Goal: Information Seeking & Learning: Check status

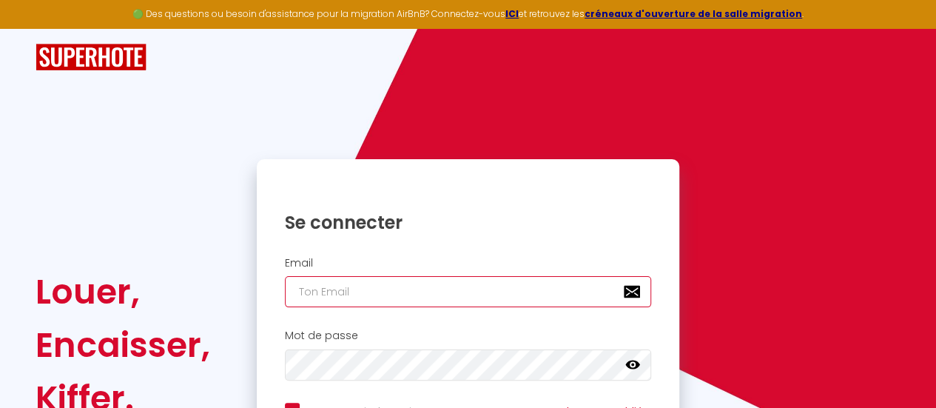
click at [360, 293] on input "email" at bounding box center [468, 291] width 367 height 31
type input "n"
checkbox input "true"
type input "nm"
checkbox input "true"
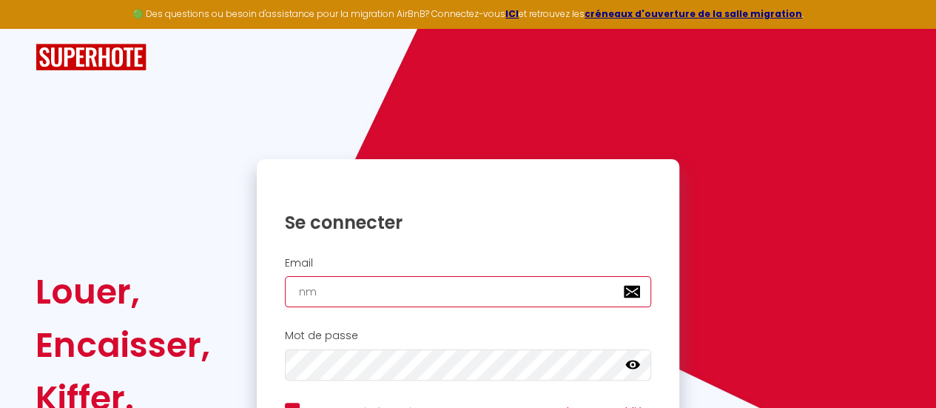
type input "nmo"
checkbox input "true"
type input "nmor"
checkbox input "true"
type input "nmore"
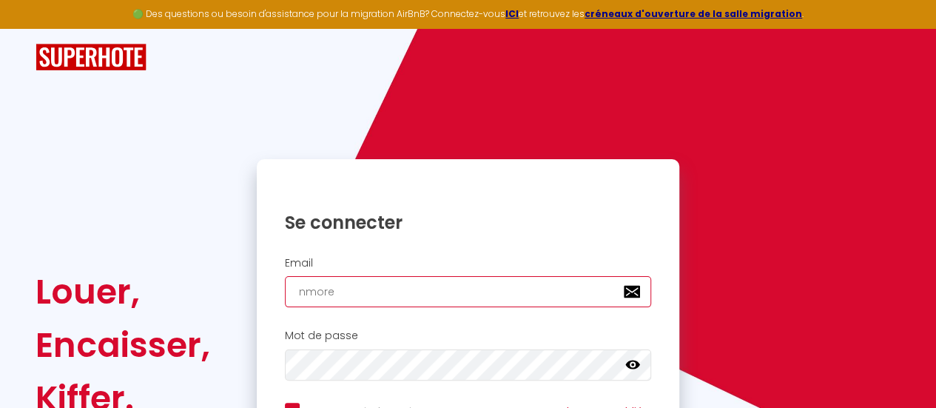
checkbox input "true"
type input "nmorel"
checkbox input "true"
type input "nmorel061"
checkbox input "true"
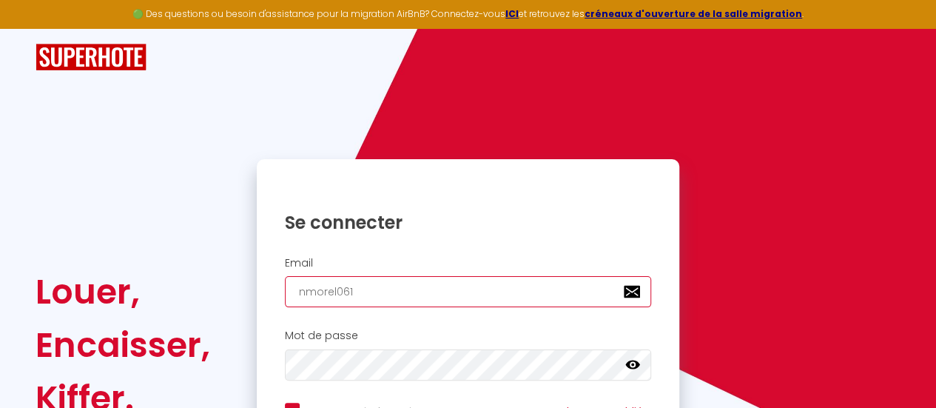
type input "nmorel061@"
checkbox input "true"
type input "nmorel061@g"
checkbox input "true"
type input "nmorel061@gm"
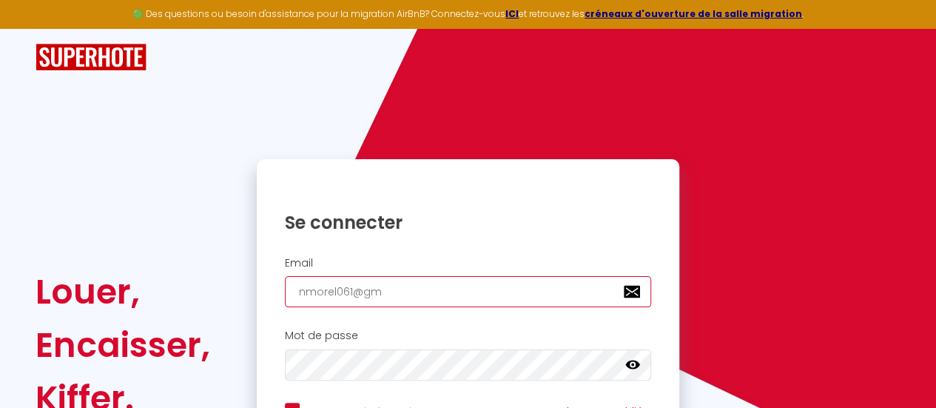
checkbox input "true"
type input "nmorel061@gma"
checkbox input "true"
type input "nmorel061@gmai"
checkbox input "true"
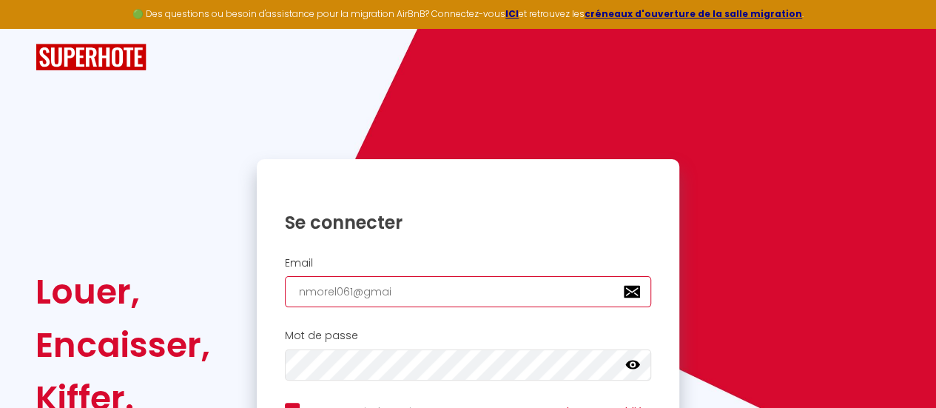
type input "[EMAIL_ADDRESS]"
checkbox input "true"
type input "[EMAIL_ADDRESS]."
checkbox input "true"
type input "nmorel061@gmail.c"
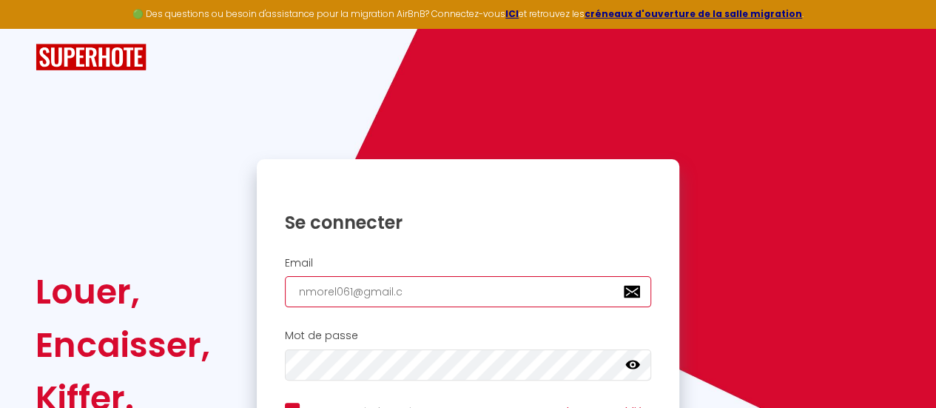
checkbox input "true"
type input "[EMAIL_ADDRESS][DOMAIN_NAME]"
checkbox input "true"
type input "[EMAIL_ADDRESS][DOMAIN_NAME]"
checkbox input "true"
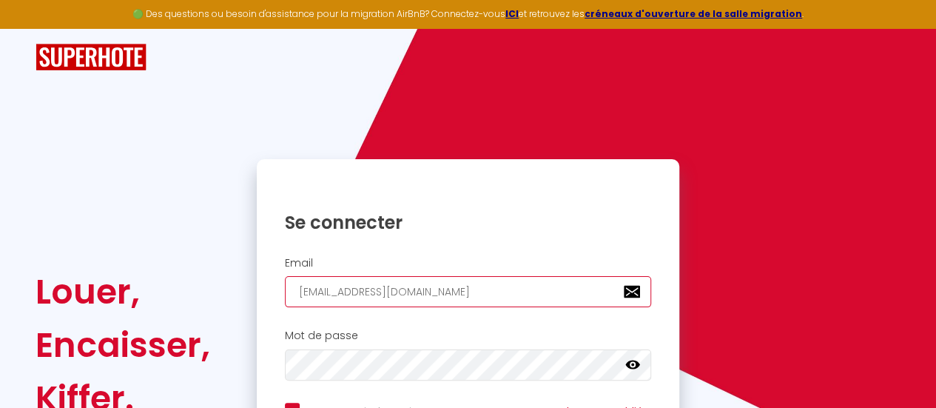
type input "[EMAIL_ADDRESS][DOMAIN_NAME]"
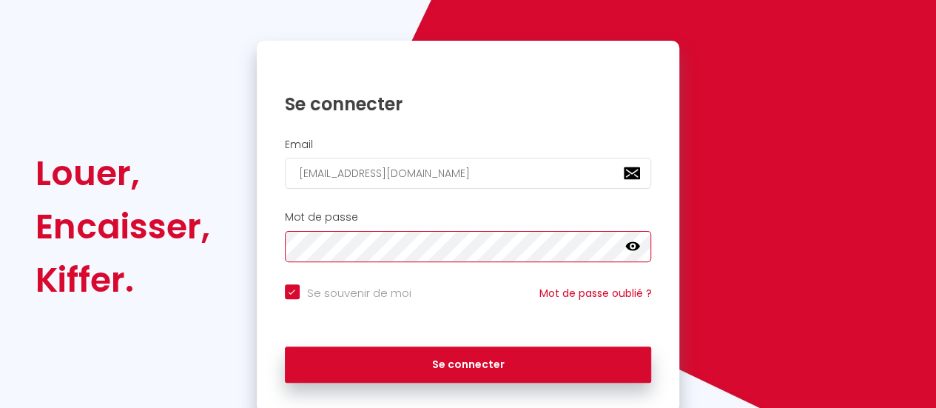
scroll to position [148, 0]
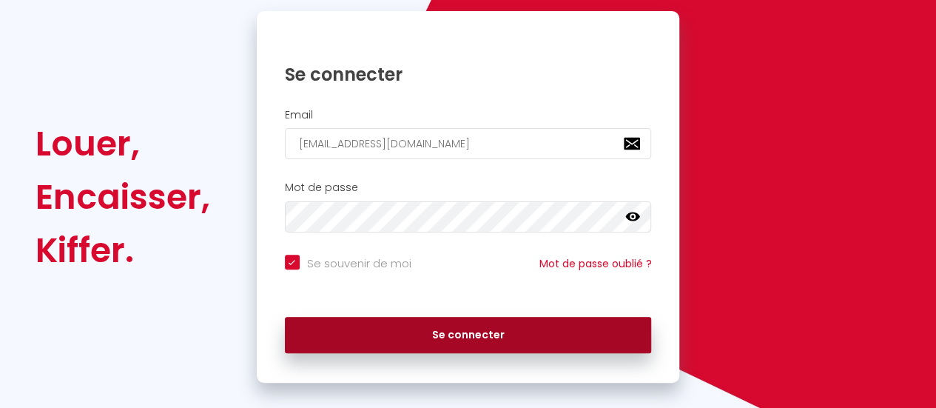
click at [445, 332] on button "Se connecter" at bounding box center [468, 335] width 367 height 37
checkbox input "true"
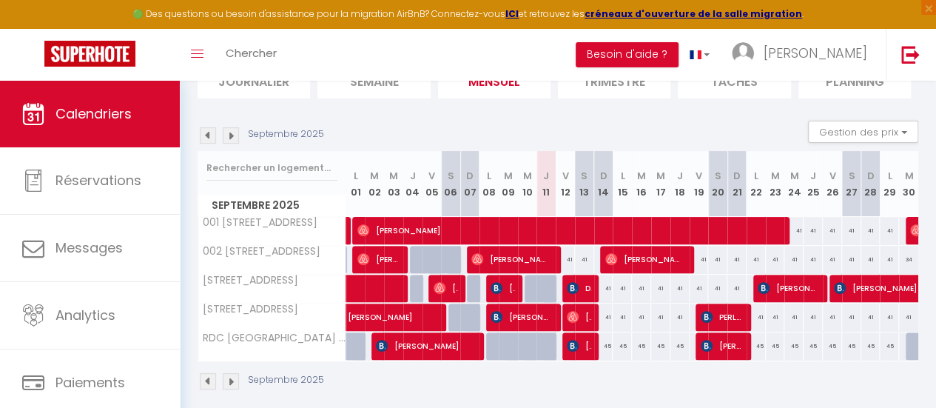
scroll to position [144, 0]
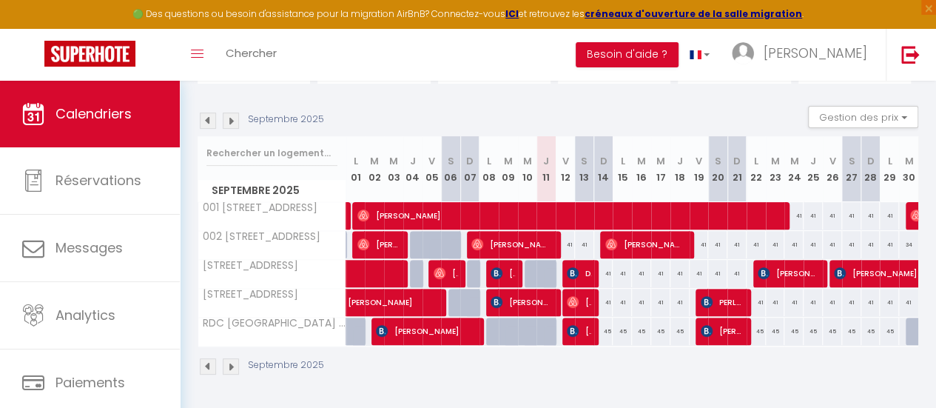
click at [205, 112] on img at bounding box center [208, 120] width 16 height 16
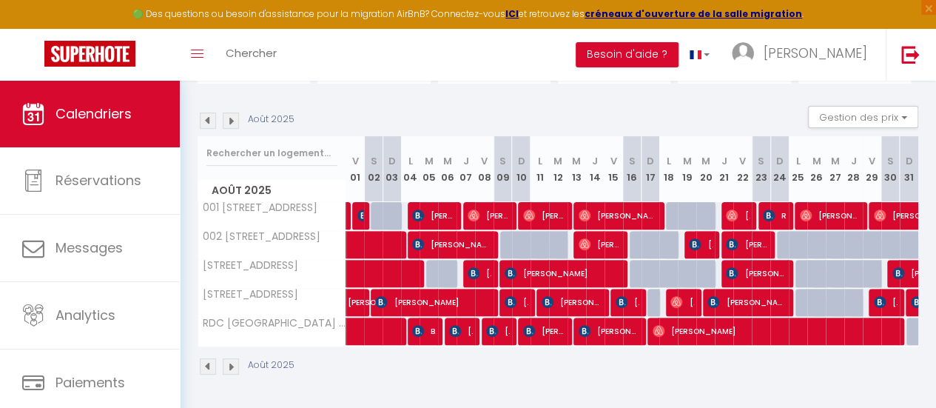
click at [208, 112] on img at bounding box center [208, 120] width 16 height 16
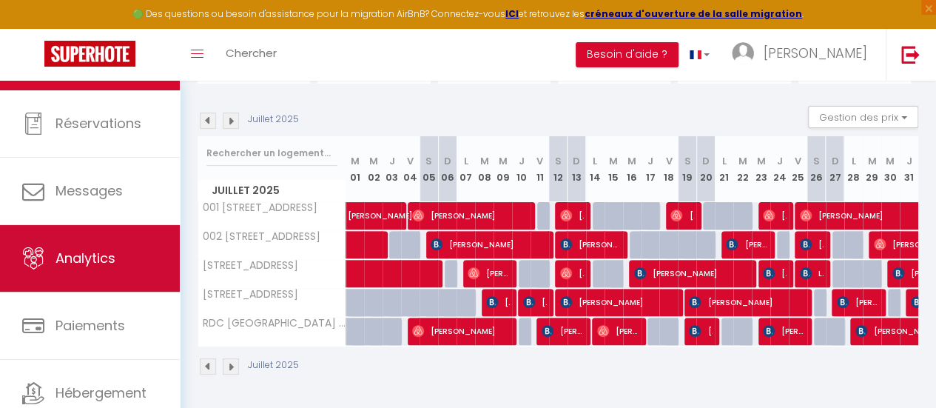
scroll to position [110, 0]
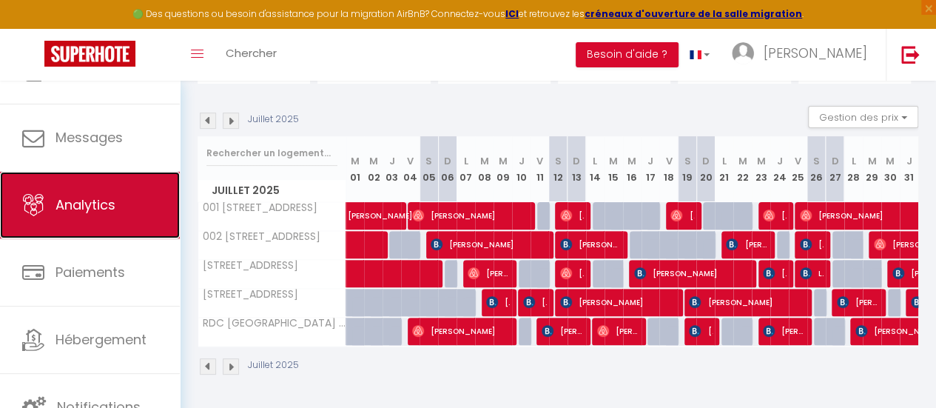
click at [114, 226] on link "Analytics" at bounding box center [90, 205] width 180 height 67
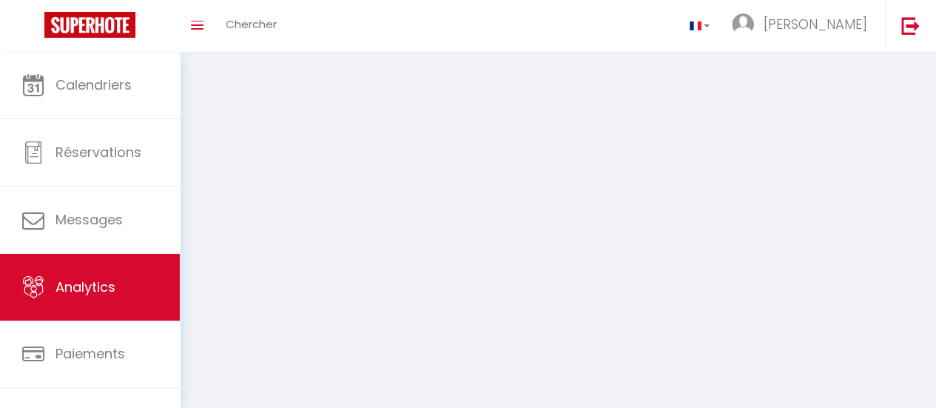
select select "2025"
select select "9"
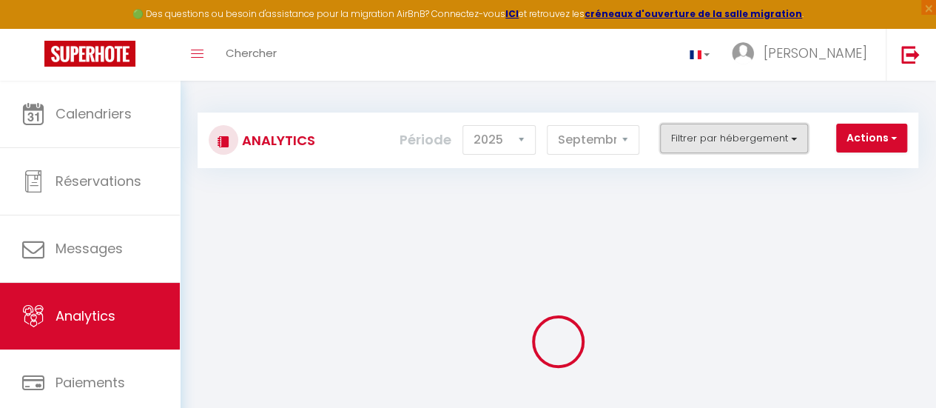
click at [712, 135] on button "Filtrer par hébergement" at bounding box center [734, 139] width 148 height 30
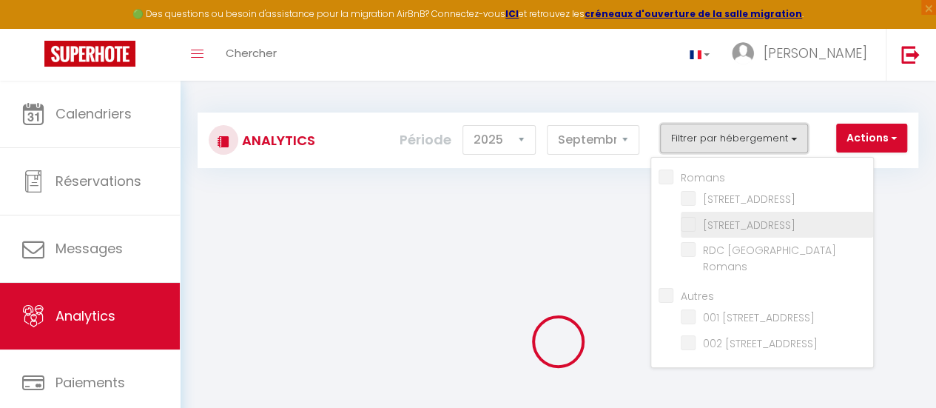
checkbox input "false"
checkbox Romans "false"
checkbox input "false"
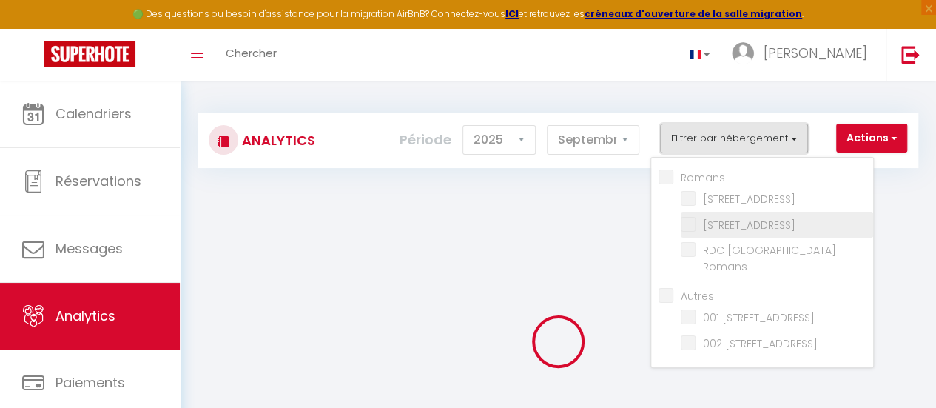
checkbox Valence "false"
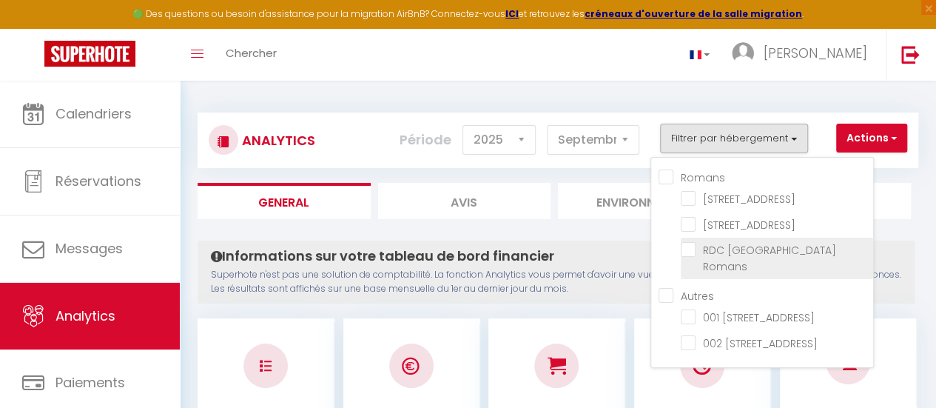
click at [686, 247] on Romans "checkbox" at bounding box center [777, 249] width 192 height 15
checkbox Romans "true"
checkbox Romans "false"
checkbox Valence "false"
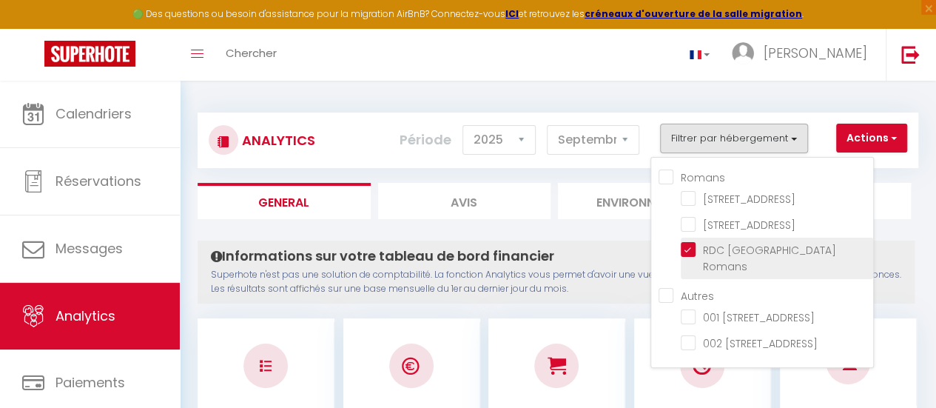
checkbox Valence "false"
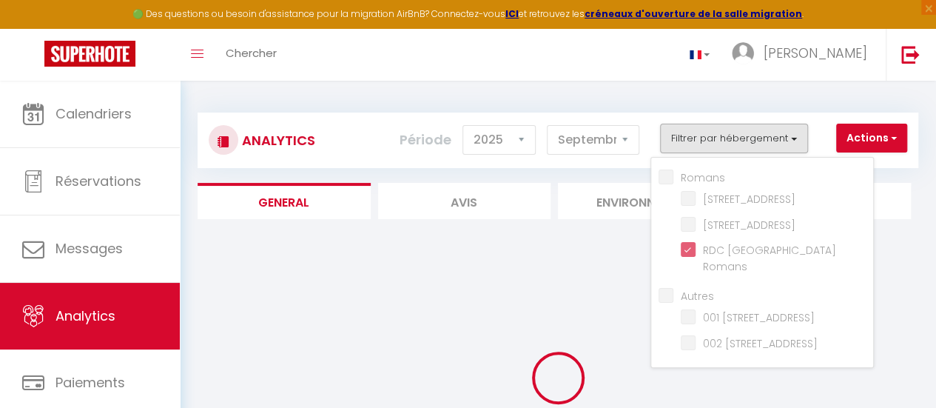
checkbox Romans "false"
checkbox Valence "false"
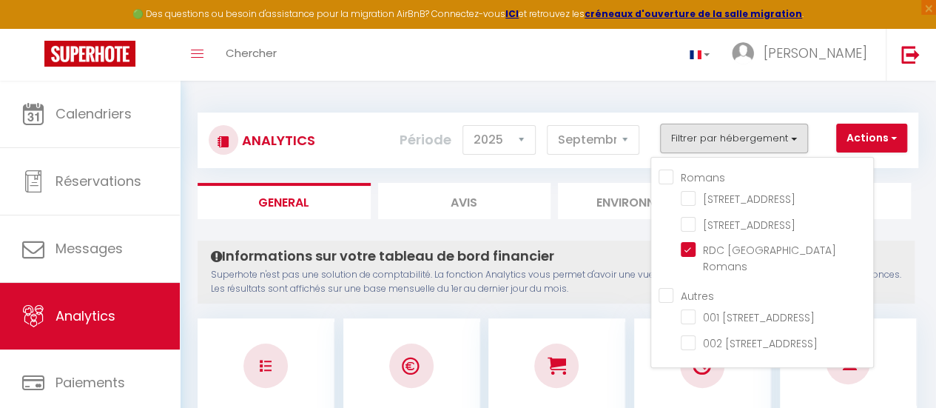
click at [632, 98] on div "Analytics Actions Génération SuperConciergerie Génération SuperAnalyzer Générat…" at bounding box center [558, 133] width 720 height 70
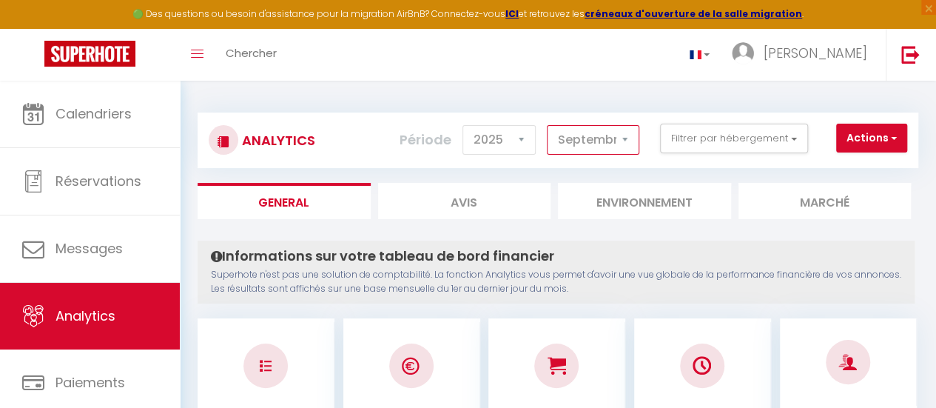
click at [606, 135] on select "[PERSON_NAME] Mars [PERSON_NAME] Juin Juillet Août Septembre Octobre Novembre D…" at bounding box center [593, 140] width 92 height 30
click at [548, 125] on select "[PERSON_NAME] Mars [PERSON_NAME] Juin Juillet Août Septembre Octobre Novembre D…" at bounding box center [593, 140] width 92 height 30
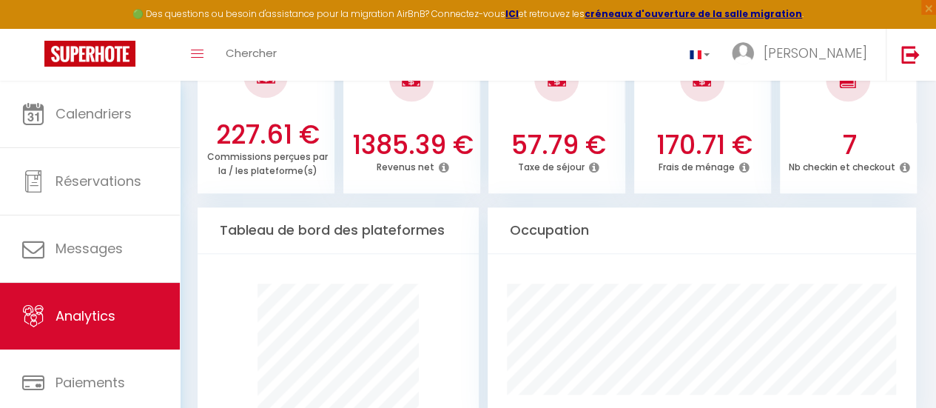
scroll to position [592, 0]
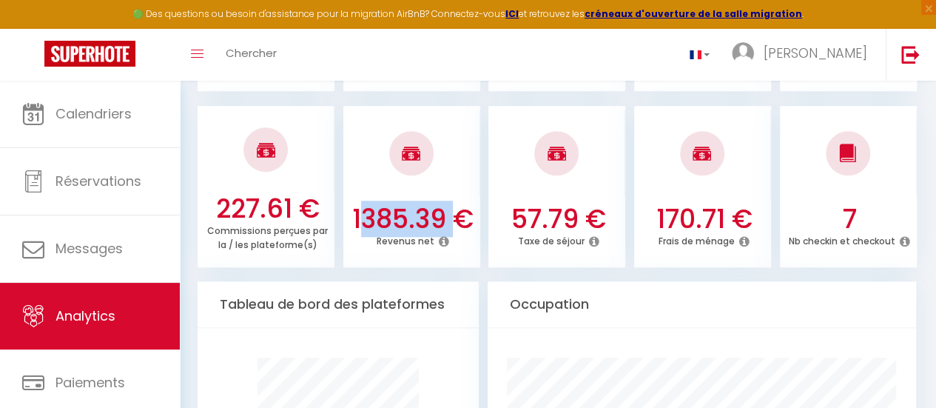
drag, startPoint x: 356, startPoint y: 226, endPoint x: 454, endPoint y: 227, distance: 98.4
click at [453, 227] on h3 "1385.39 €" at bounding box center [413, 218] width 126 height 31
click at [482, 245] on ul "227.61 € Commissions perçues par la / les plateforme(s) 1385.39 € Revenus net 5…" at bounding box center [558, 184] width 720 height 165
click at [444, 243] on icon at bounding box center [444, 241] width 10 height 12
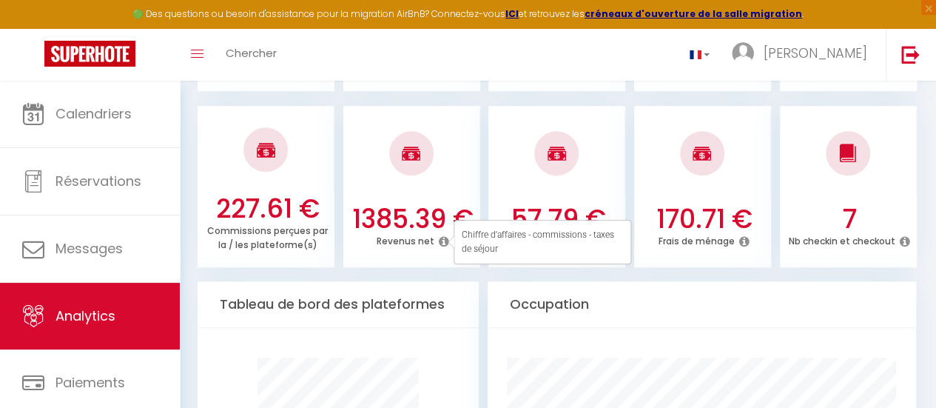
click at [488, 189] on div at bounding box center [556, 152] width 137 height 87
click at [743, 244] on icon at bounding box center [744, 241] width 10 height 12
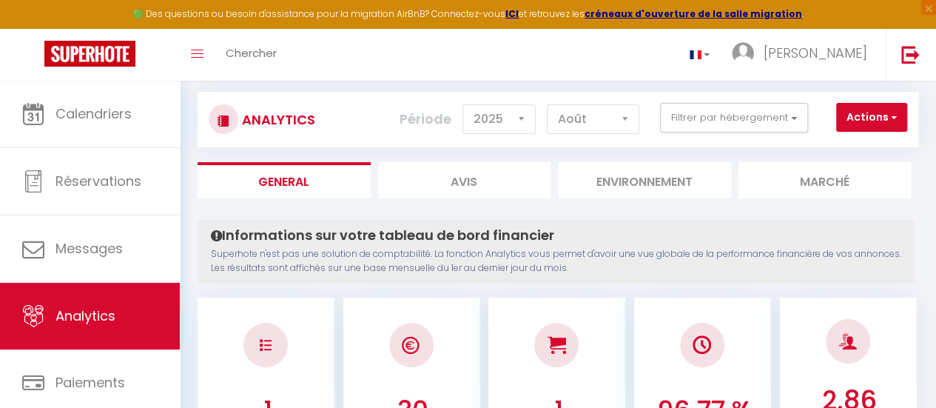
scroll to position [0, 0]
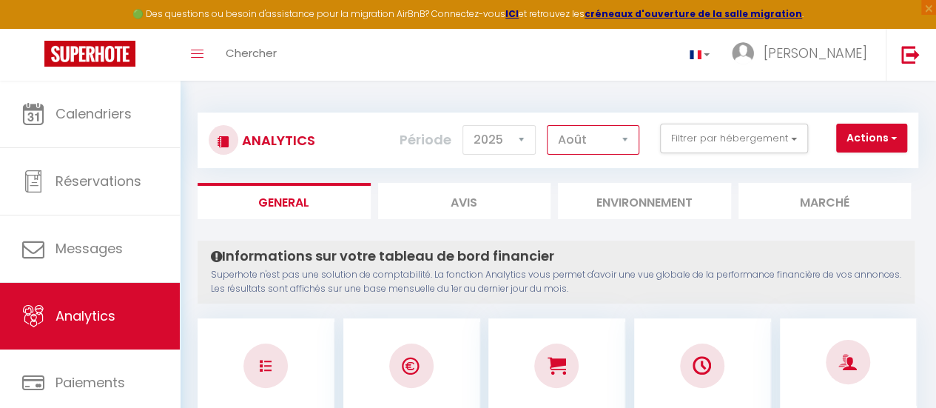
click at [621, 146] on select "[PERSON_NAME] Mars [PERSON_NAME] Juin Juillet Août Septembre Octobre Novembre D…" at bounding box center [593, 140] width 92 height 30
click at [548, 125] on select "[PERSON_NAME] Mars [PERSON_NAME] Juin Juillet Août Septembre Octobre Novembre D…" at bounding box center [593, 140] width 92 height 30
click at [606, 133] on select "[PERSON_NAME] Mars [PERSON_NAME] Juin Juillet Août Septembre Octobre Novembre D…" at bounding box center [593, 140] width 92 height 30
click at [548, 125] on select "[PERSON_NAME] Mars [PERSON_NAME] Juin Juillet Août Septembre Octobre Novembre D…" at bounding box center [593, 140] width 92 height 30
click at [608, 144] on select "[PERSON_NAME] Mars [PERSON_NAME] Juin Juillet Août Septembre Octobre Novembre D…" at bounding box center [593, 140] width 92 height 30
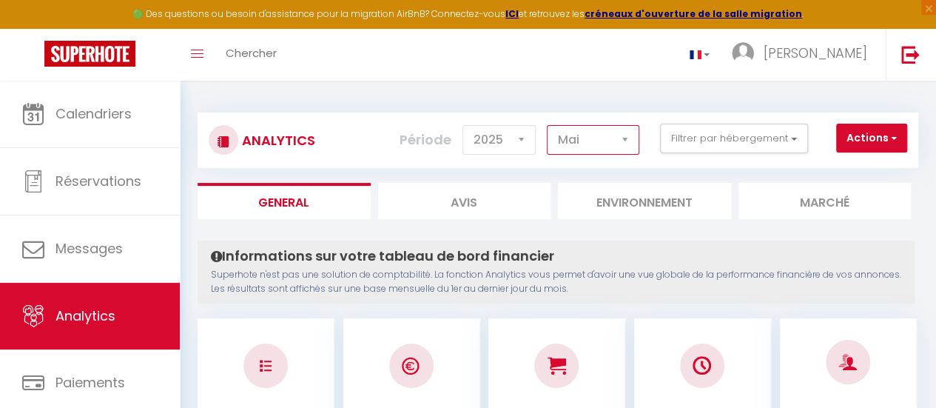
click at [548, 125] on select "[PERSON_NAME] Mars [PERSON_NAME] Juin Juillet Août Septembre Octobre Novembre D…" at bounding box center [593, 140] width 92 height 30
click at [590, 132] on select "[PERSON_NAME] Mars [PERSON_NAME] Juin Juillet Août Septembre Octobre Novembre D…" at bounding box center [593, 140] width 92 height 30
click at [548, 125] on select "[PERSON_NAME] Mars [PERSON_NAME] Juin Juillet Août Septembre Octobre Novembre D…" at bounding box center [593, 140] width 92 height 30
click at [581, 139] on select "[PERSON_NAME] Mars [PERSON_NAME] Juin Juillet Août Septembre Octobre Novembre D…" at bounding box center [593, 140] width 92 height 30
click at [548, 125] on select "[PERSON_NAME] Mars [PERSON_NAME] Juin Juillet Août Septembre Octobre Novembre D…" at bounding box center [593, 140] width 92 height 30
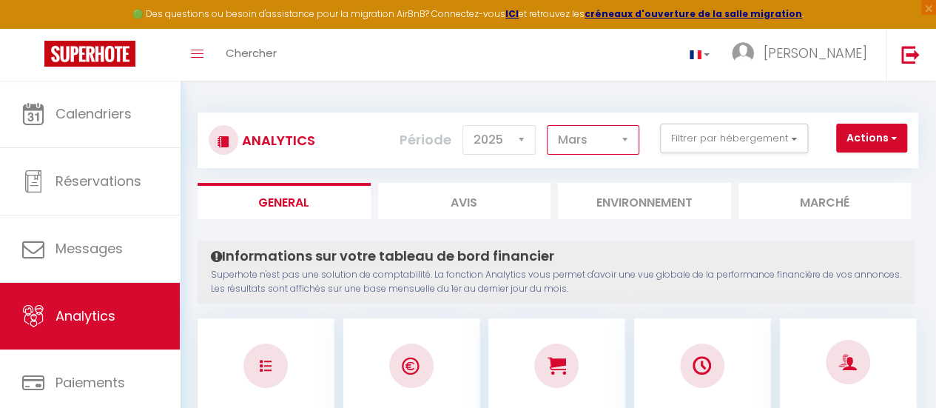
click at [601, 137] on select "[PERSON_NAME] Mars [PERSON_NAME] Juin Juillet Août Septembre Octobre Novembre D…" at bounding box center [593, 140] width 92 height 30
click at [548, 125] on select "[PERSON_NAME] Mars [PERSON_NAME] Juin Juillet Août Septembre Octobre Novembre D…" at bounding box center [593, 140] width 92 height 30
drag, startPoint x: 592, startPoint y: 141, endPoint x: 594, endPoint y: 150, distance: 9.1
click at [592, 141] on select "[PERSON_NAME] Mars [PERSON_NAME] Juin Juillet Août Septembre Octobre Novembre D…" at bounding box center [593, 140] width 92 height 30
click at [548, 125] on select "[PERSON_NAME] Mars [PERSON_NAME] Juin Juillet Août Septembre Octobre Novembre D…" at bounding box center [593, 140] width 92 height 30
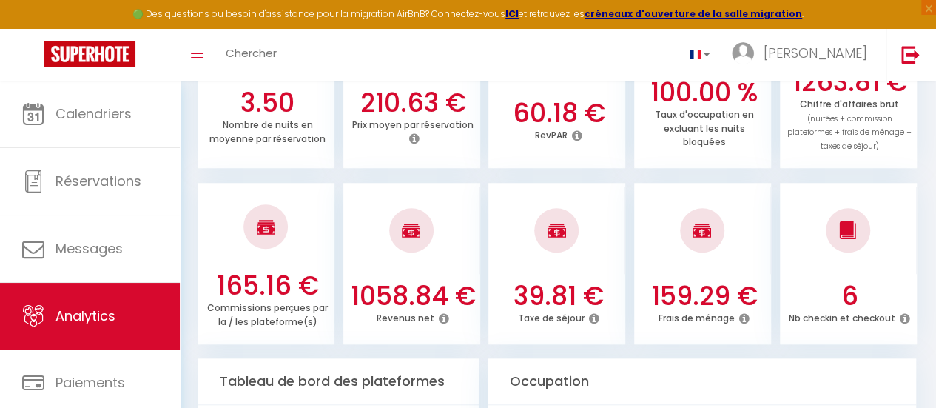
scroll to position [518, 0]
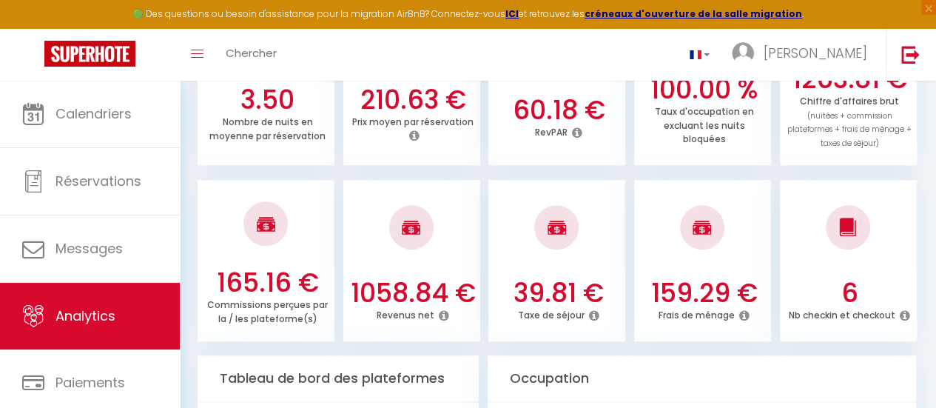
click at [443, 314] on icon at bounding box center [444, 315] width 10 height 12
click at [743, 317] on icon at bounding box center [744, 315] width 10 height 12
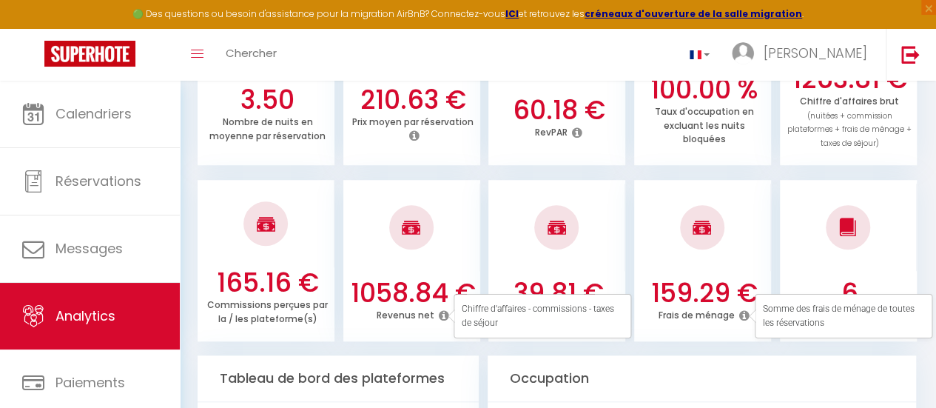
click at [777, 240] on ul "165.16 € Commissions perçues par la / les plateforme(s) 1058.84 € Revenus net 3…" at bounding box center [558, 258] width 720 height 165
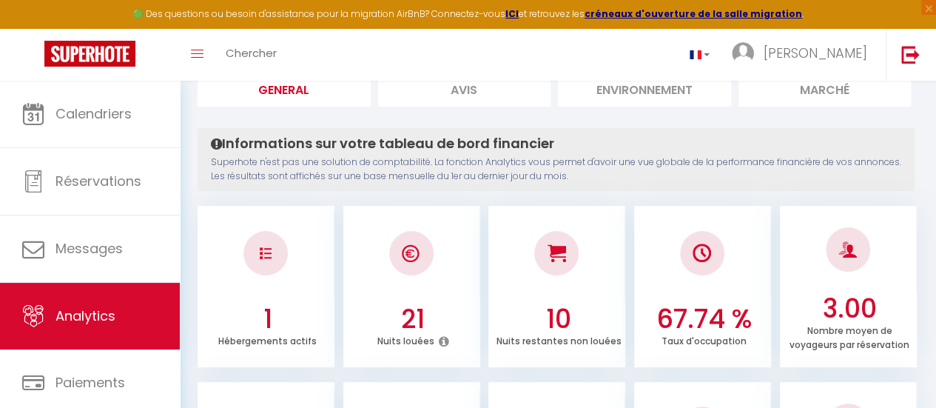
scroll to position [0, 0]
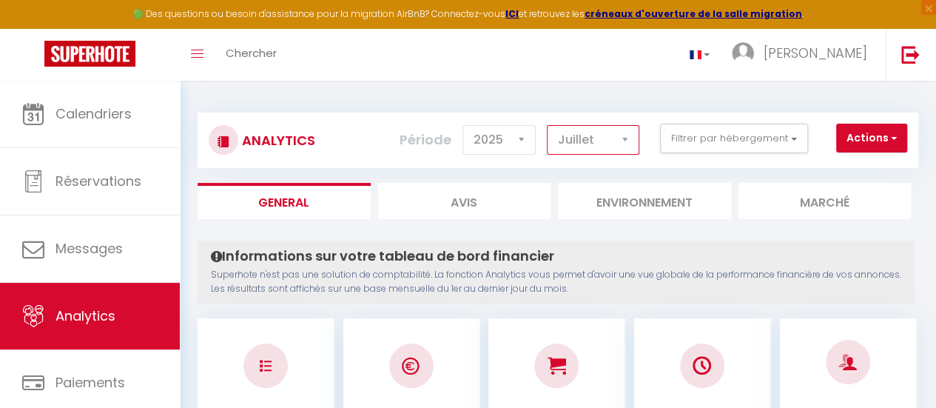
click at [562, 140] on select "[PERSON_NAME] Mars [PERSON_NAME] Juin Juillet Août Septembre Octobre Novembre D…" at bounding box center [593, 140] width 92 height 30
click at [548, 125] on select "[PERSON_NAME] Mars [PERSON_NAME] Juin Juillet Août Septembre Octobre Novembre D…" at bounding box center [593, 140] width 92 height 30
click at [572, 144] on select "[PERSON_NAME] Mars [PERSON_NAME] Juin Juillet Août Septembre Octobre Novembre D…" at bounding box center [593, 140] width 92 height 30
click at [548, 125] on select "[PERSON_NAME] Mars [PERSON_NAME] Juin Juillet Août Septembre Octobre Novembre D…" at bounding box center [593, 140] width 92 height 30
click at [607, 151] on select "[PERSON_NAME] Mars [PERSON_NAME] Juin Juillet Août Septembre Octobre Novembre D…" at bounding box center [593, 140] width 92 height 30
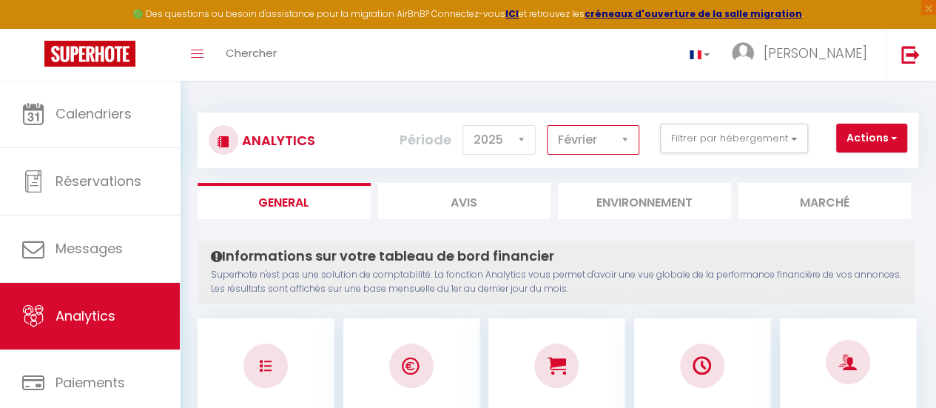
click at [548, 125] on select "[PERSON_NAME] Mars [PERSON_NAME] Juin Juillet Août Septembre Octobre Novembre D…" at bounding box center [593, 140] width 92 height 30
drag, startPoint x: 596, startPoint y: 146, endPoint x: 601, endPoint y: 164, distance: 19.0
click at [596, 146] on select "[PERSON_NAME] Mars [PERSON_NAME] Juin Juillet Août Septembre Octobre Novembre D…" at bounding box center [593, 140] width 92 height 30
drag, startPoint x: 605, startPoint y: 141, endPoint x: 605, endPoint y: 152, distance: 11.1
click at [605, 141] on select "[PERSON_NAME] Mars [PERSON_NAME] Juin Juillet Août Septembre Octobre Novembre D…" at bounding box center [593, 140] width 92 height 30
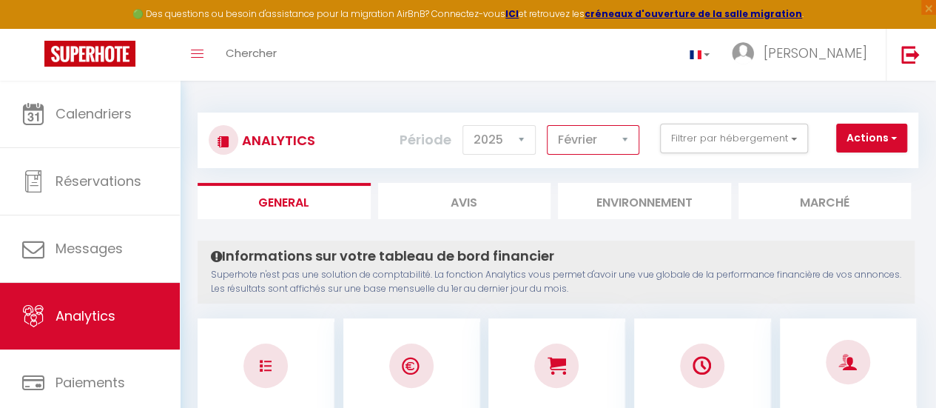
select select "1"
click at [548, 125] on select "[PERSON_NAME] Mars [PERSON_NAME] Juin Juillet Août Septembre Octobre Novembre D…" at bounding box center [593, 140] width 92 height 30
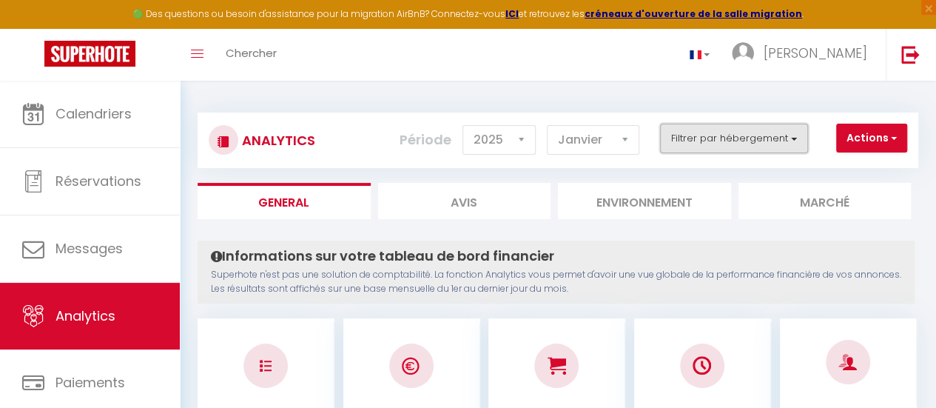
click at [707, 132] on button "Filtrer par hébergement" at bounding box center [734, 139] width 148 height 30
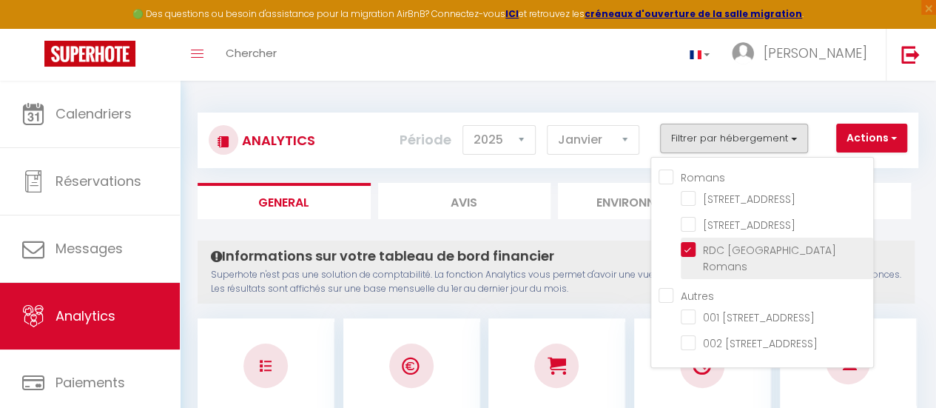
click at [684, 253] on Romans "checkbox" at bounding box center [777, 249] width 192 height 15
checkbox Romans "false"
checkbox Valence "false"
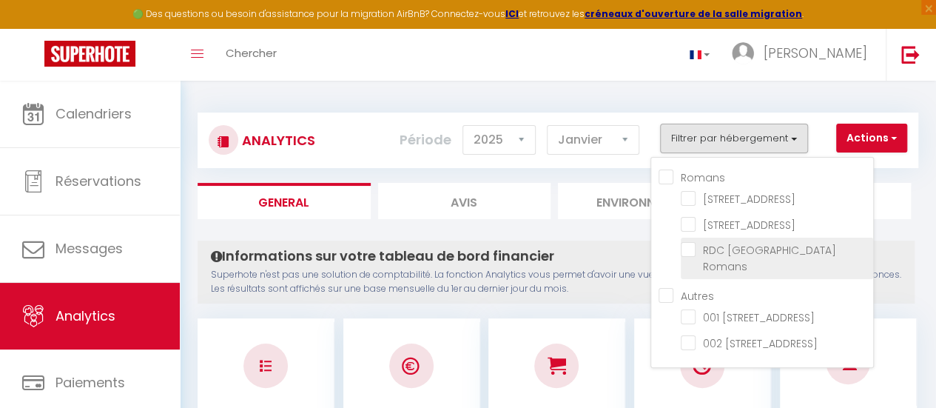
checkbox Valence "false"
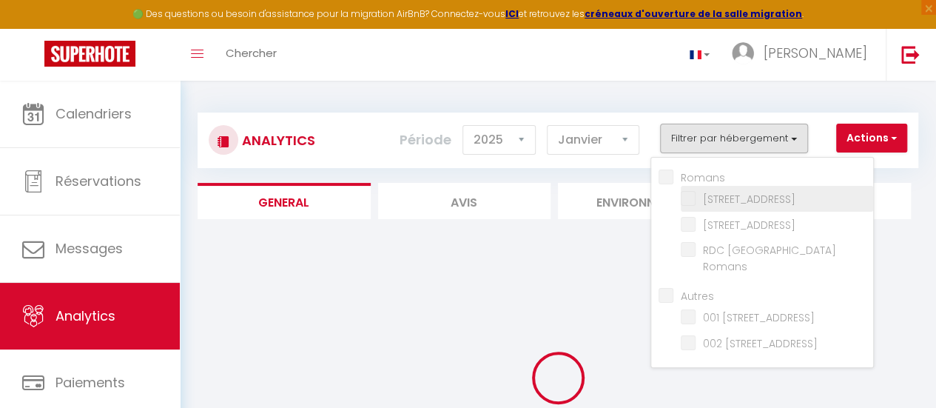
checkbox Romans "false"
checkbox Valence "false"
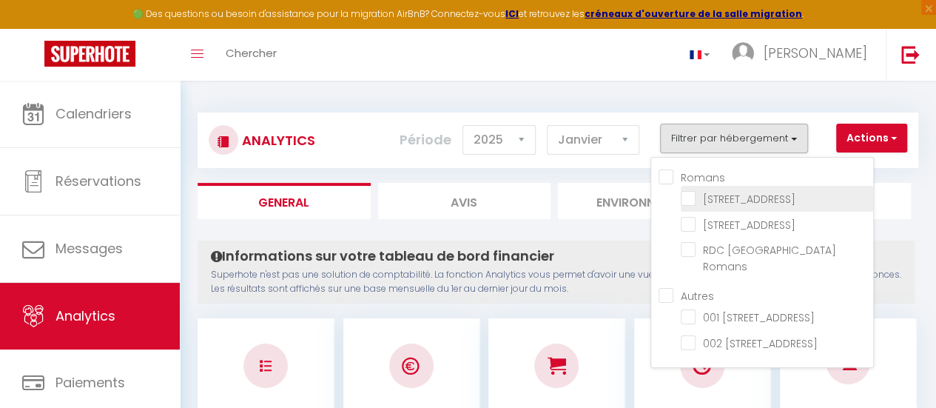
click at [693, 199] on Romans "checkbox" at bounding box center [777, 197] width 192 height 15
checkbox Romans "true"
checkbox Romans "false"
checkbox Valence "false"
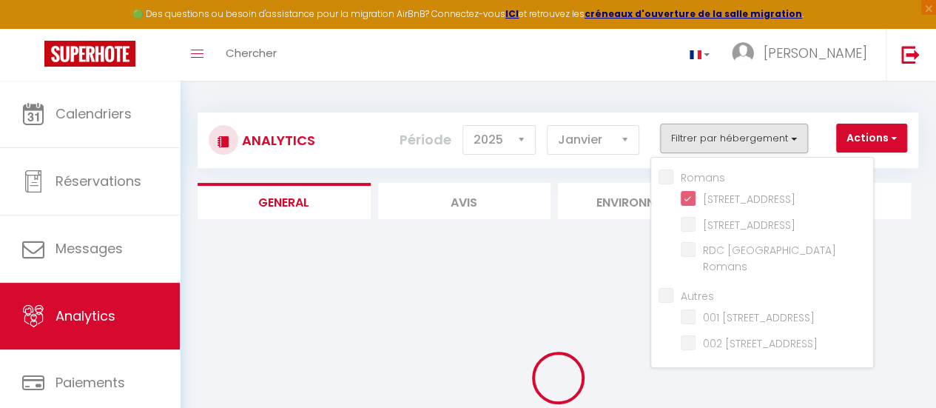
checkbox Romans "false"
checkbox Valence "false"
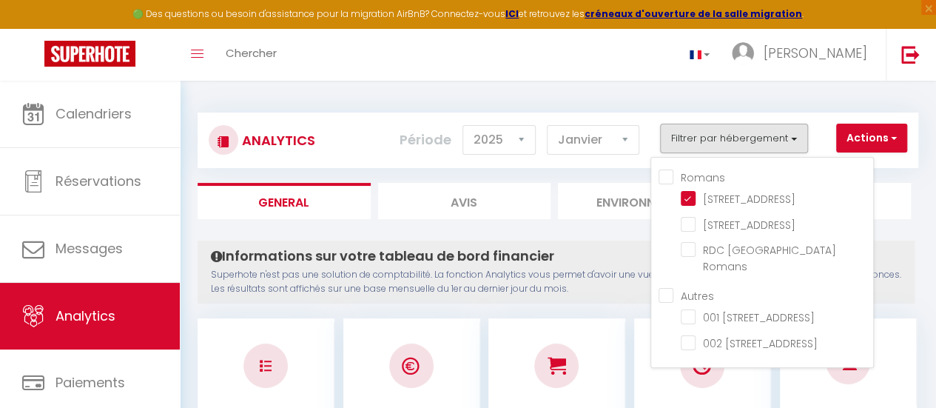
click at [576, 257] on h4 "Informations sur votre tableau de bord financier" at bounding box center [556, 256] width 690 height 16
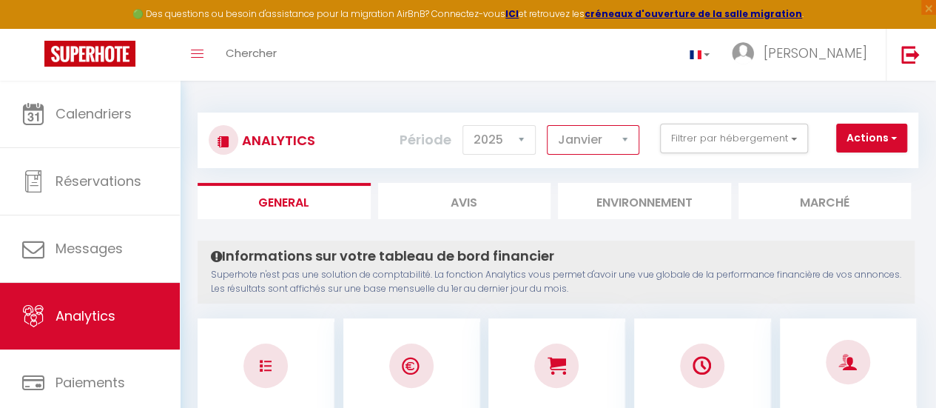
click at [598, 146] on select "[PERSON_NAME] Mars [PERSON_NAME] Juin Juillet Août Septembre Octobre Novembre D…" at bounding box center [593, 140] width 92 height 30
click at [548, 125] on select "[PERSON_NAME] Mars [PERSON_NAME] Juin Juillet Août Septembre Octobre Novembre D…" at bounding box center [593, 140] width 92 height 30
click at [595, 149] on select "[PERSON_NAME] Mars [PERSON_NAME] Juin Juillet Août Septembre Octobre Novembre D…" at bounding box center [593, 140] width 92 height 30
click at [598, 143] on select "[PERSON_NAME] Mars [PERSON_NAME] Juin Juillet Août Septembre Octobre Novembre D…" at bounding box center [593, 140] width 92 height 30
click at [548, 125] on select "[PERSON_NAME] Mars [PERSON_NAME] Juin Juillet Août Septembre Octobre Novembre D…" at bounding box center [593, 140] width 92 height 30
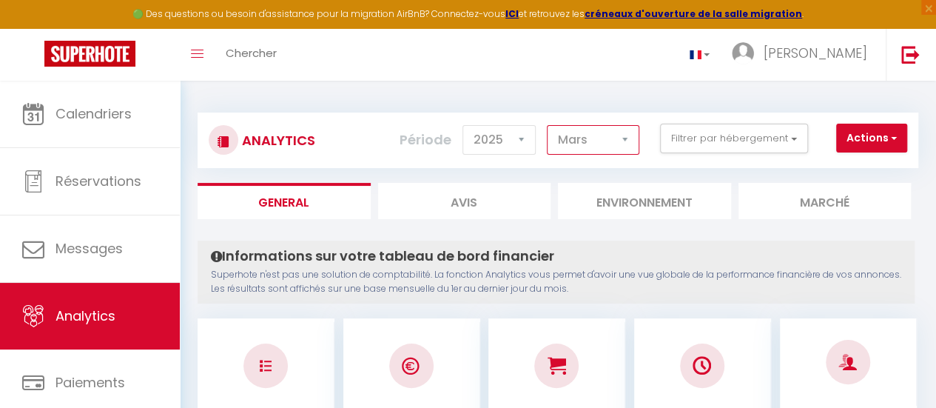
drag, startPoint x: 599, startPoint y: 138, endPoint x: 599, endPoint y: 149, distance: 10.4
click at [599, 138] on select "[PERSON_NAME] Mars [PERSON_NAME] Juin Juillet Août Septembre Octobre Novembre D…" at bounding box center [593, 140] width 92 height 30
click at [548, 125] on select "[PERSON_NAME] Mars [PERSON_NAME] Juin Juillet Août Septembre Octobre Novembre D…" at bounding box center [593, 140] width 92 height 30
click at [591, 150] on select "[PERSON_NAME] Mars [PERSON_NAME] Juin Juillet Août Septembre Octobre Novembre D…" at bounding box center [593, 140] width 92 height 30
click at [548, 125] on select "[PERSON_NAME] Mars [PERSON_NAME] Juin Juillet Août Septembre Octobre Novembre D…" at bounding box center [593, 140] width 92 height 30
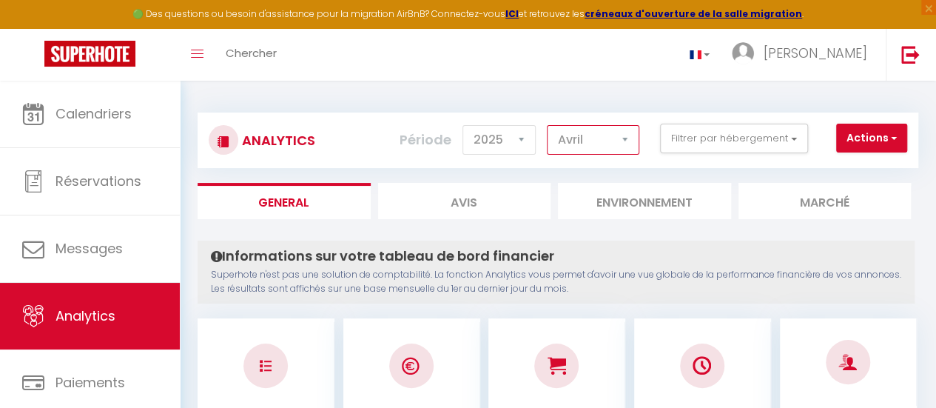
click at [593, 143] on select "[PERSON_NAME] Mars [PERSON_NAME] Juin Juillet Août Septembre Octobre Novembre D…" at bounding box center [593, 140] width 92 height 30
click at [548, 125] on select "[PERSON_NAME] Mars [PERSON_NAME] Juin Juillet Août Septembre Octobre Novembre D…" at bounding box center [593, 140] width 92 height 30
drag, startPoint x: 596, startPoint y: 135, endPoint x: 596, endPoint y: 149, distance: 14.1
click at [596, 135] on select "[PERSON_NAME] Mars [PERSON_NAME] Juin Juillet Août Septembre Octobre Novembre D…" at bounding box center [593, 140] width 92 height 30
click at [548, 125] on select "[PERSON_NAME] Mars [PERSON_NAME] Juin Juillet Août Septembre Octobre Novembre D…" at bounding box center [593, 140] width 92 height 30
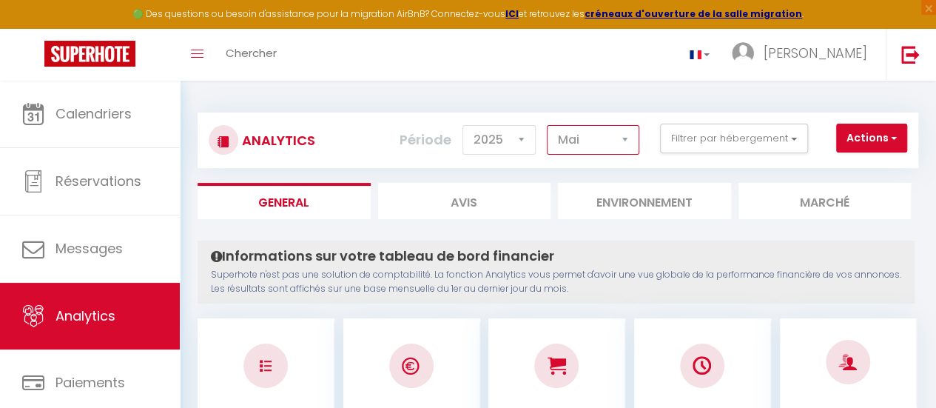
click at [612, 137] on select "[PERSON_NAME] Mars [PERSON_NAME] Juin Juillet Août Septembre Octobre Novembre D…" at bounding box center [593, 140] width 92 height 30
click at [548, 125] on select "[PERSON_NAME] Mars [PERSON_NAME] Juin Juillet Août Septembre Octobre Novembre D…" at bounding box center [593, 140] width 92 height 30
drag, startPoint x: 617, startPoint y: 134, endPoint x: 615, endPoint y: 152, distance: 17.8
click at [617, 134] on select "[PERSON_NAME] Mars [PERSON_NAME] Juin Juillet Août Septembre Octobre Novembre D…" at bounding box center [593, 140] width 92 height 30
click at [548, 125] on select "[PERSON_NAME] Mars [PERSON_NAME] Juin Juillet Août Septembre Octobre Novembre D…" at bounding box center [593, 140] width 92 height 30
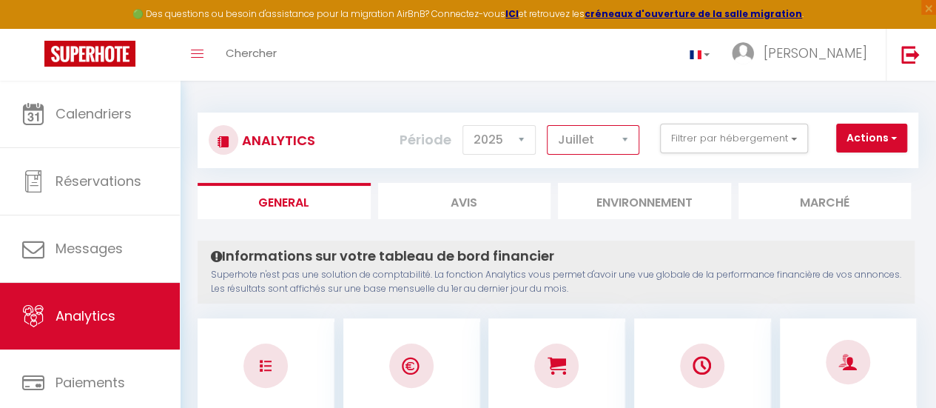
click at [618, 138] on select "[PERSON_NAME] Mars [PERSON_NAME] Juin Juillet Août Septembre Octobre Novembre D…" at bounding box center [593, 140] width 92 height 30
click at [548, 125] on select "[PERSON_NAME] Mars [PERSON_NAME] Juin Juillet Août Septembre Octobre Novembre D…" at bounding box center [593, 140] width 92 height 30
click at [615, 129] on select "[PERSON_NAME] Mars [PERSON_NAME] Juin Juillet Août Septembre Octobre Novembre D…" at bounding box center [593, 140] width 92 height 30
click at [548, 125] on select "[PERSON_NAME] Mars [PERSON_NAME] Juin Juillet Août Septembre Octobre Novembre D…" at bounding box center [593, 140] width 92 height 30
click at [604, 146] on select "[PERSON_NAME] Mars [PERSON_NAME] Juin Juillet Août Septembre Octobre Novembre D…" at bounding box center [593, 140] width 92 height 30
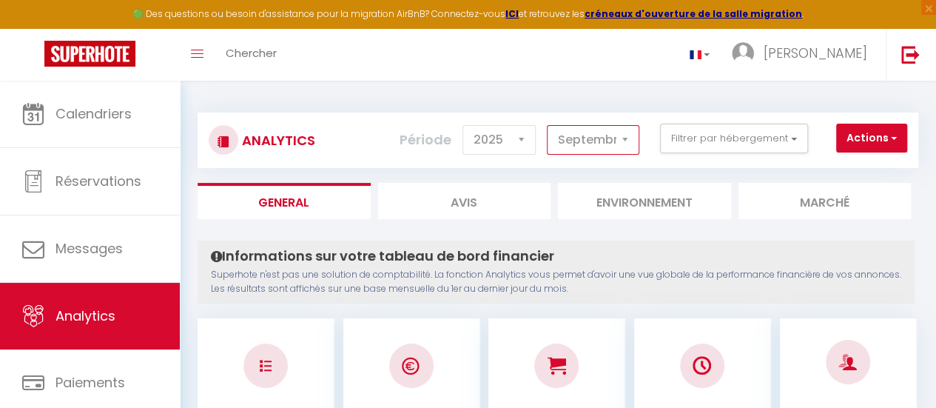
click at [548, 125] on select "[PERSON_NAME] Mars [PERSON_NAME] Juin Juillet Août Septembre Octobre Novembre D…" at bounding box center [593, 140] width 92 height 30
drag, startPoint x: 618, startPoint y: 141, endPoint x: 620, endPoint y: 152, distance: 11.2
click at [618, 141] on select "[PERSON_NAME] Mars [PERSON_NAME] Juin Juillet Août Septembre Octobre Novembre D…" at bounding box center [593, 140] width 92 height 30
click at [718, 271] on p "Superhote n'est pas une solution de comptabilité. La fonction Analytics vous pe…" at bounding box center [556, 282] width 690 height 28
drag, startPoint x: 566, startPoint y: 141, endPoint x: 612, endPoint y: 260, distance: 128.6
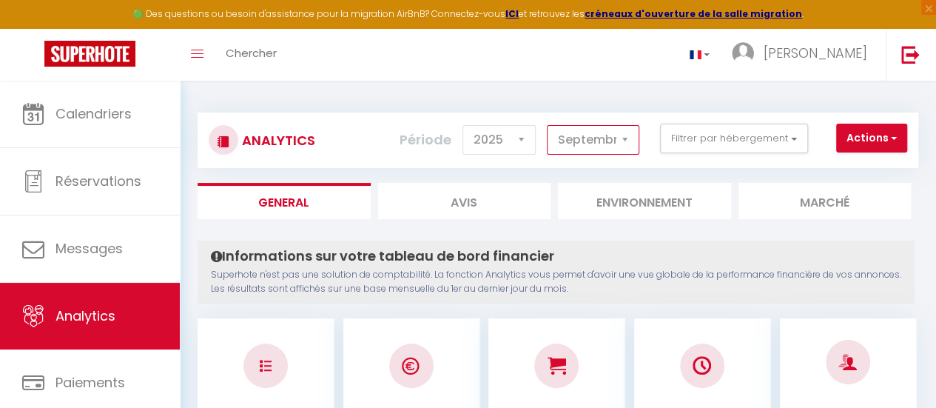
click at [566, 141] on select "[PERSON_NAME] Mars [PERSON_NAME] Juin Juillet Août Septembre Octobre Novembre D…" at bounding box center [593, 140] width 92 height 30
click at [587, 144] on select "[PERSON_NAME] Mars [PERSON_NAME] Juin Juillet Août Septembre Octobre Novembre D…" at bounding box center [593, 140] width 92 height 30
click at [548, 125] on select "[PERSON_NAME] Mars [PERSON_NAME] Juin Juillet Août Septembre Octobre Novembre D…" at bounding box center [593, 140] width 92 height 30
click at [608, 131] on select "[PERSON_NAME] Mars [PERSON_NAME] Juin Juillet Août Septembre Octobre Novembre D…" at bounding box center [593, 140] width 92 height 30
click at [548, 125] on select "[PERSON_NAME] Mars [PERSON_NAME] Juin Juillet Août Septembre Octobre Novembre D…" at bounding box center [593, 140] width 92 height 30
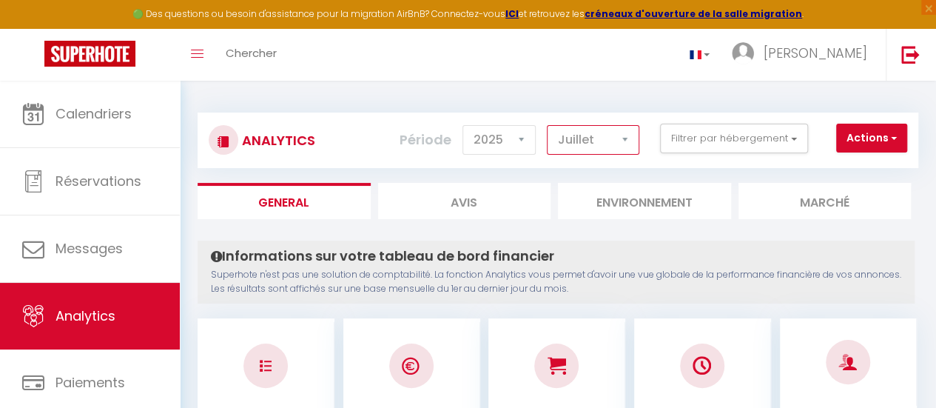
drag, startPoint x: 587, startPoint y: 132, endPoint x: 587, endPoint y: 152, distance: 19.2
click at [587, 132] on select "[PERSON_NAME] Mars [PERSON_NAME] Juin Juillet Août Septembre Octobre Novembre D…" at bounding box center [593, 140] width 92 height 30
click at [548, 125] on select "[PERSON_NAME] Mars [PERSON_NAME] Juin Juillet Août Septembre Octobre Novembre D…" at bounding box center [593, 140] width 92 height 30
drag, startPoint x: 602, startPoint y: 137, endPoint x: 602, endPoint y: 187, distance: 50.3
click at [602, 137] on select "[PERSON_NAME] Mars [PERSON_NAME] Juin Juillet Août Septembre Octobre Novembre D…" at bounding box center [593, 140] width 92 height 30
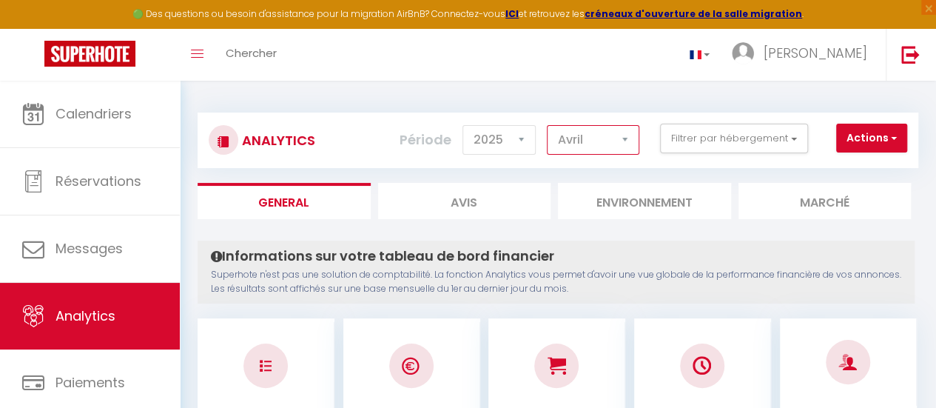
drag, startPoint x: 598, startPoint y: 154, endPoint x: 599, endPoint y: 138, distance: 16.3
click at [598, 154] on select "[PERSON_NAME] Mars [PERSON_NAME] Juin Juillet Août Septembre Octobre Novembre D…" at bounding box center [593, 140] width 92 height 30
click at [548, 125] on select "[PERSON_NAME] Mars [PERSON_NAME] Juin Juillet Août Septembre Octobre Novembre D…" at bounding box center [593, 140] width 92 height 30
click at [610, 133] on select "[PERSON_NAME] Mars [PERSON_NAME] Juin Juillet Août Septembre Octobre Novembre D…" at bounding box center [593, 140] width 92 height 30
click at [548, 125] on select "[PERSON_NAME] Mars [PERSON_NAME] Juin Juillet Août Septembre Octobre Novembre D…" at bounding box center [593, 140] width 92 height 30
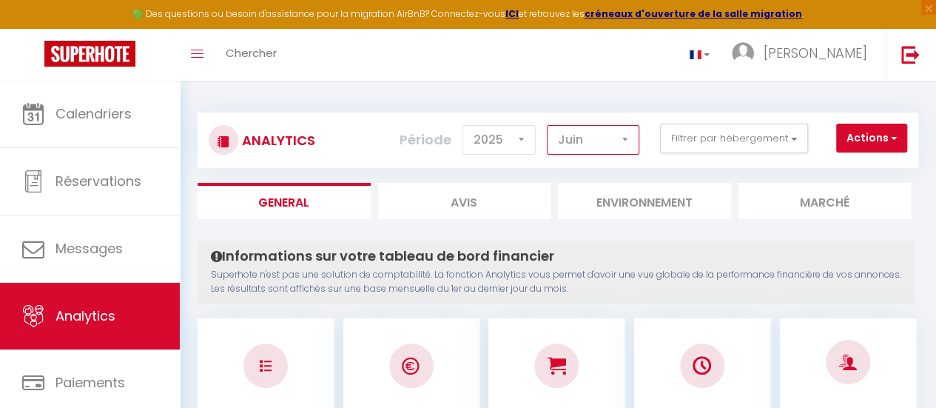
click at [615, 144] on select "[PERSON_NAME] Mars [PERSON_NAME] Juin Juillet Août Septembre Octobre Novembre D…" at bounding box center [593, 140] width 92 height 30
click at [548, 125] on select "[PERSON_NAME] Mars [PERSON_NAME] Juin Juillet Août Septembre Octobre Novembre D…" at bounding box center [593, 140] width 92 height 30
click at [610, 158] on div "Analytics Actions Génération SuperConciergerie Génération SuperAnalyzer Générat…" at bounding box center [558, 139] width 720 height 55
click at [611, 146] on select "[PERSON_NAME] Mars [PERSON_NAME] Juin Juillet Août Septembre Octobre Novembre D…" at bounding box center [593, 140] width 92 height 30
select select "3"
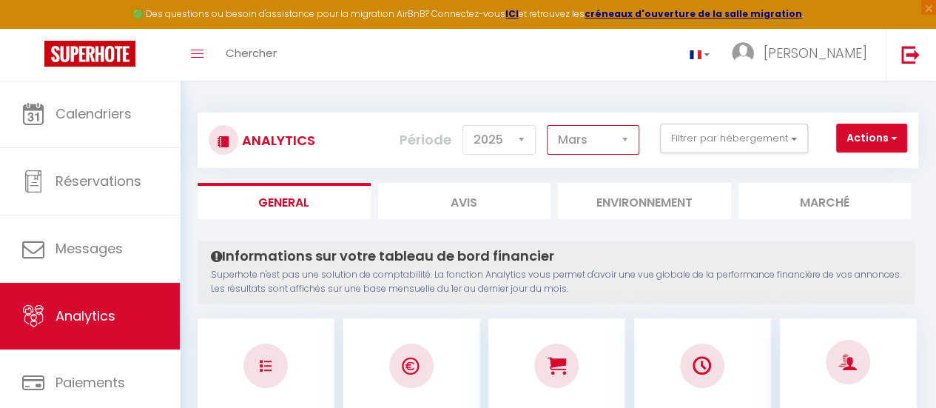
click at [548, 125] on select "[PERSON_NAME] Mars [PERSON_NAME] Juin Juillet Août Septembre Octobre Novembre D…" at bounding box center [593, 140] width 92 height 30
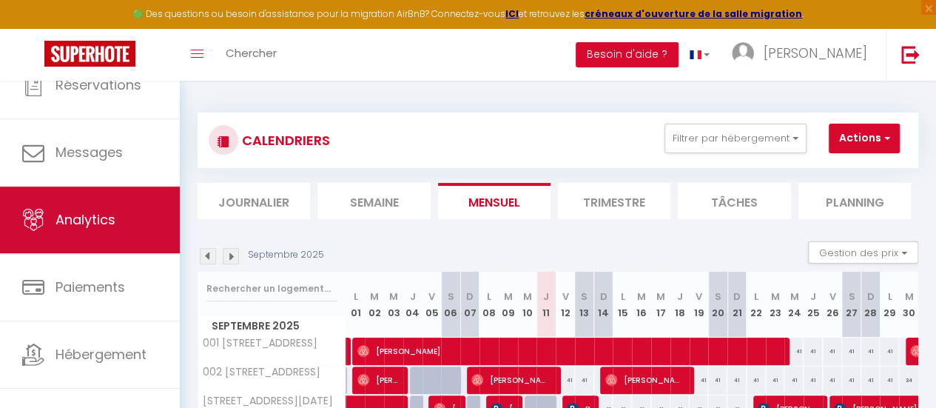
click at [104, 255] on link "Paiements" at bounding box center [90, 287] width 180 height 67
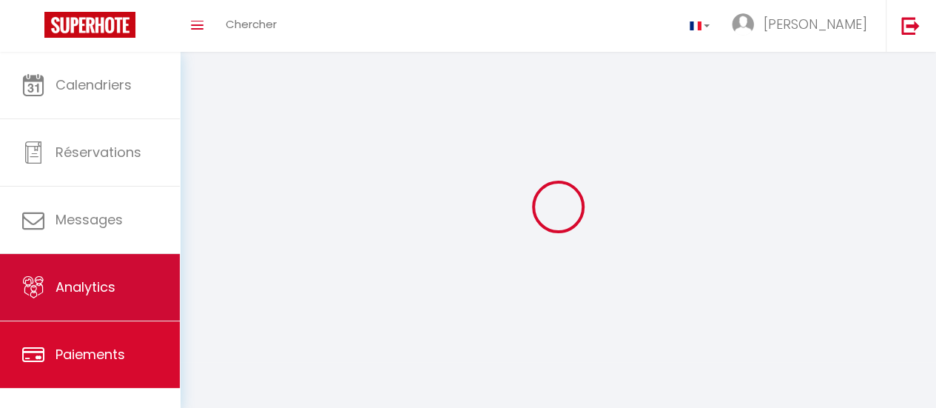
select select "2"
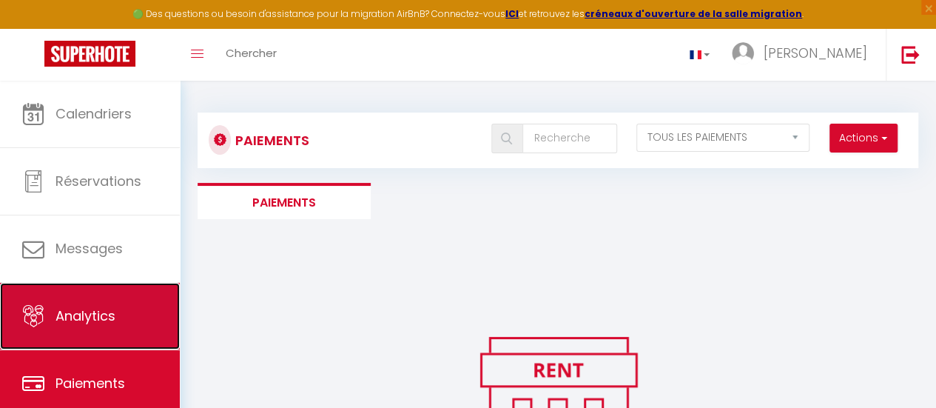
click at [108, 303] on link "Analytics" at bounding box center [90, 316] width 180 height 67
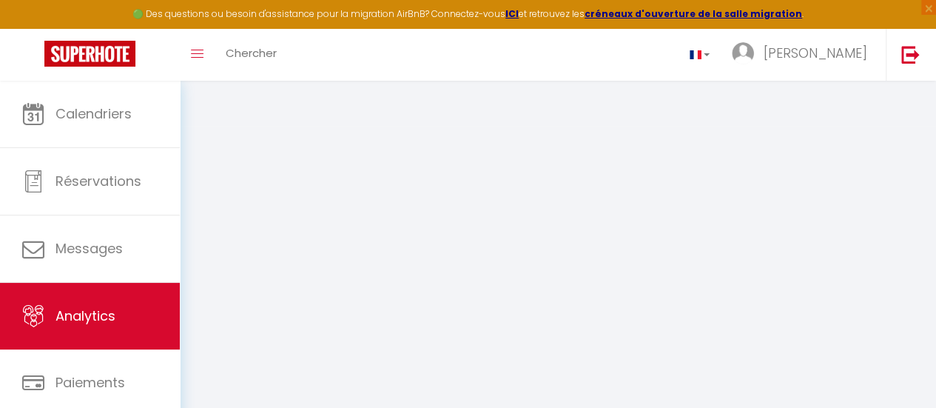
select select "2025"
select select "9"
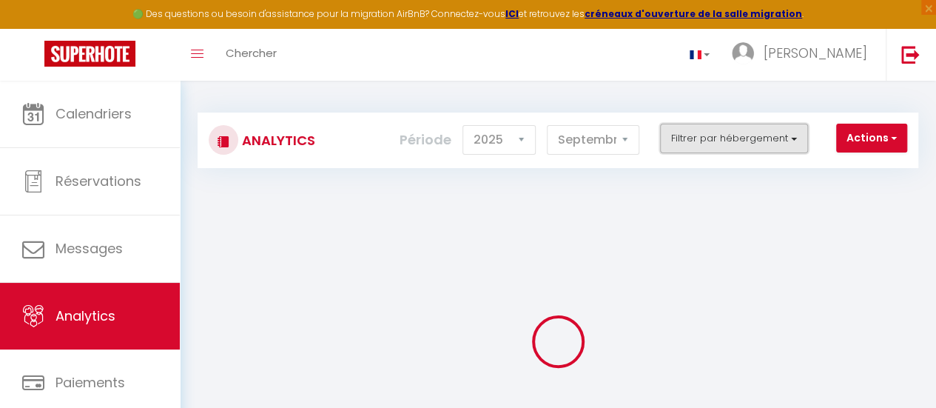
click at [703, 135] on button "Filtrer par hébergement" at bounding box center [734, 139] width 148 height 30
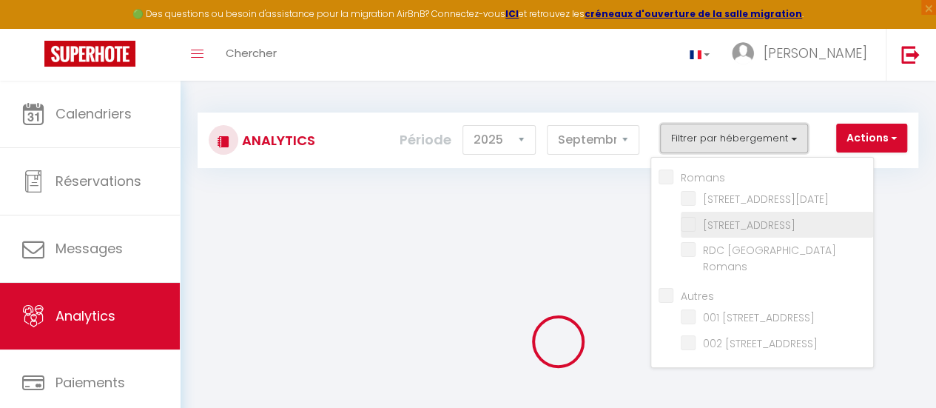
checkbox input "false"
checkbox Romans "false"
checkbox input "false"
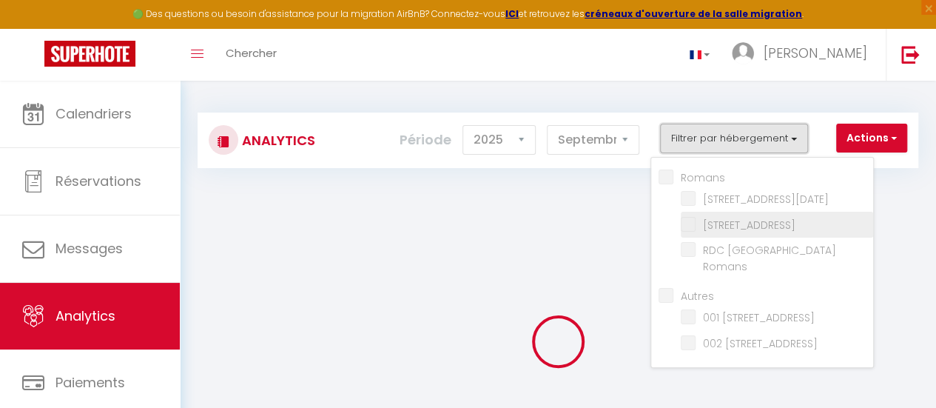
checkbox Valence "false"
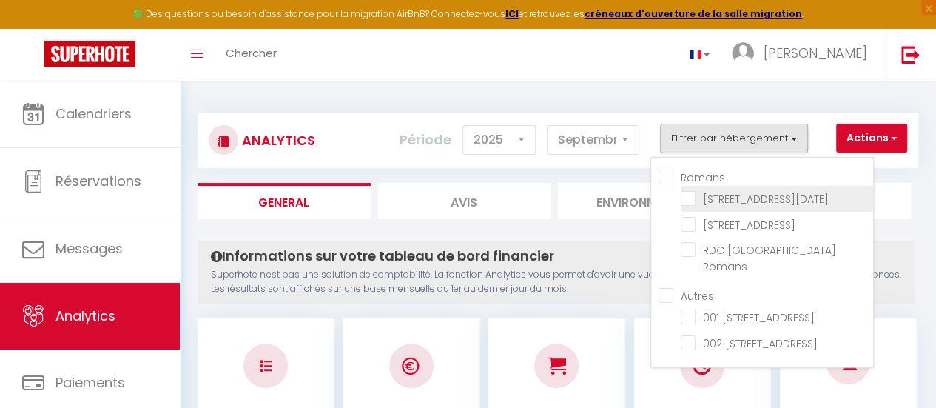
click at [692, 195] on Romans "checkbox" at bounding box center [777, 197] width 192 height 15
checkbox Romans "true"
checkbox Romans "false"
checkbox Valence "false"
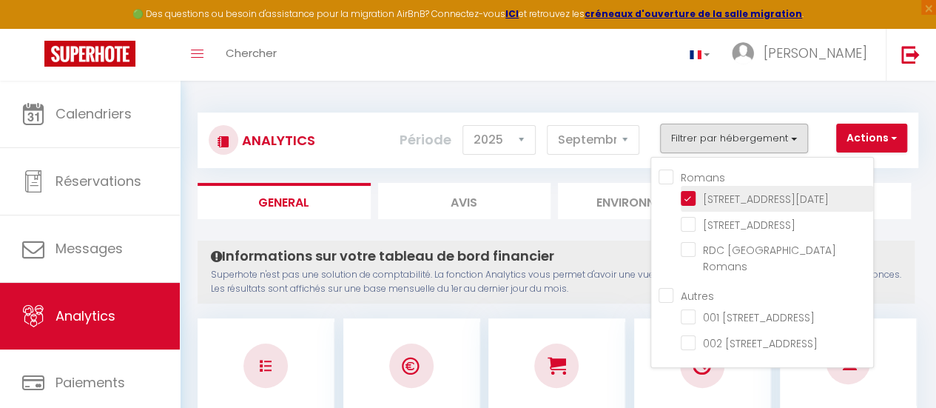
checkbox Valence "false"
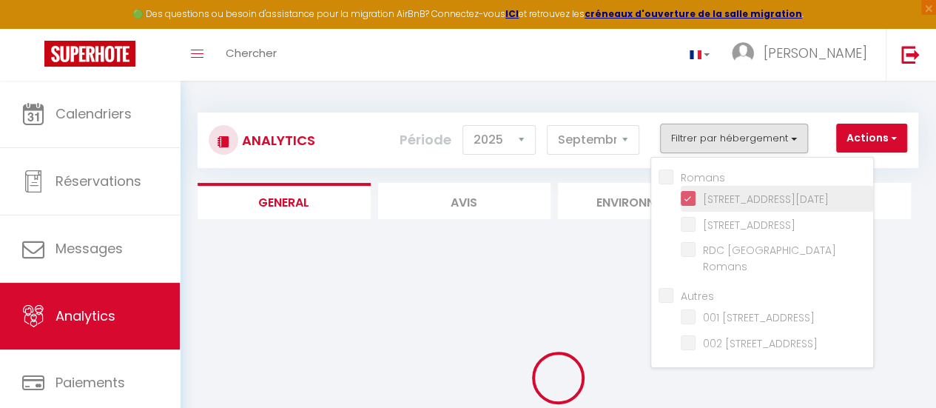
checkbox Romans "false"
checkbox Valence "false"
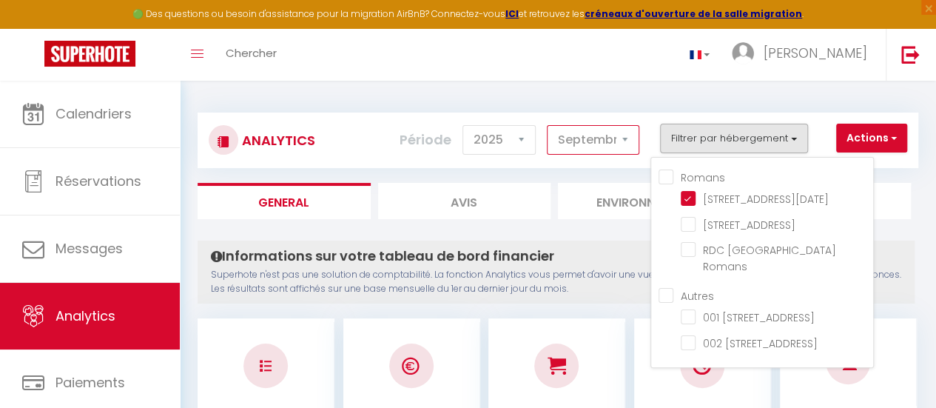
click at [590, 134] on select "[PERSON_NAME] Mars [PERSON_NAME] Juin Juillet Août Septembre Octobre Novembre D…" at bounding box center [593, 140] width 92 height 30
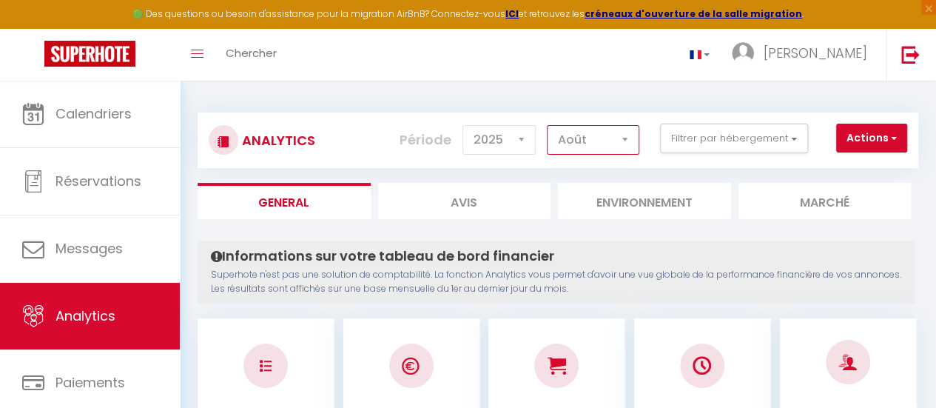
click at [548, 125] on select "[PERSON_NAME] Mars [PERSON_NAME] Juin Juillet Août Septembre Octobre Novembre D…" at bounding box center [593, 140] width 92 height 30
click at [608, 138] on select "[PERSON_NAME] Mars [PERSON_NAME] Juin Juillet Août Septembre Octobre Novembre D…" at bounding box center [593, 140] width 92 height 30
drag, startPoint x: 604, startPoint y: 127, endPoint x: 604, endPoint y: 141, distance: 14.1
click at [604, 127] on select "[PERSON_NAME] Mars [PERSON_NAME] Juin Juillet Août Septembre Octobre Novembre D…" at bounding box center [593, 140] width 92 height 30
click at [548, 125] on select "[PERSON_NAME] Mars [PERSON_NAME] Juin Juillet Août Septembre Octobre Novembre D…" at bounding box center [593, 140] width 92 height 30
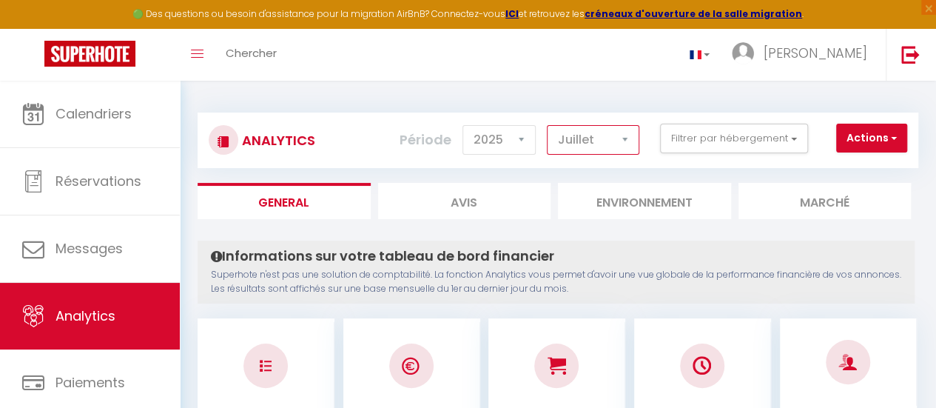
click at [601, 138] on select "[PERSON_NAME] Mars [PERSON_NAME] Juin Juillet Août Septembre Octobre Novembre D…" at bounding box center [593, 140] width 92 height 30
click at [593, 141] on select "[PERSON_NAME] Mars [PERSON_NAME] Juin Juillet Août Septembre Octobre Novembre D…" at bounding box center [593, 140] width 92 height 30
click at [548, 125] on select "[PERSON_NAME] Mars [PERSON_NAME] Juin Juillet Août Septembre Octobre Novembre D…" at bounding box center [593, 140] width 92 height 30
drag, startPoint x: 617, startPoint y: 137, endPoint x: 617, endPoint y: 149, distance: 12.6
click at [617, 137] on select "[PERSON_NAME] Mars [PERSON_NAME] Juin Juillet Août Septembre Octobre Novembre D…" at bounding box center [593, 140] width 92 height 30
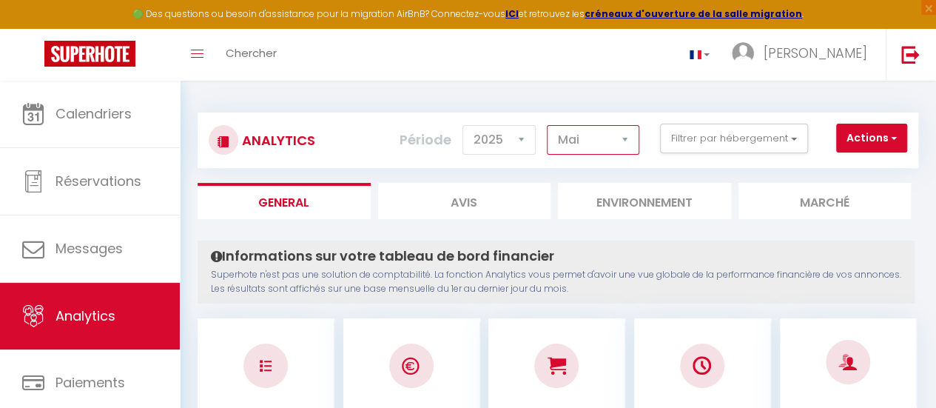
click at [548, 125] on select "[PERSON_NAME] Mars [PERSON_NAME] Juin Juillet Août Septembre Octobre Novembre D…" at bounding box center [593, 140] width 92 height 30
click at [615, 149] on select "[PERSON_NAME] Mars [PERSON_NAME] Juin Juillet Août Septembre Octobre Novembre D…" at bounding box center [593, 140] width 92 height 30
click at [601, 152] on select "[PERSON_NAME] Mars [PERSON_NAME] Juin Juillet Août Septembre Octobre Novembre D…" at bounding box center [593, 140] width 92 height 30
click at [548, 125] on select "[PERSON_NAME] Mars [PERSON_NAME] Juin Juillet Août Septembre Octobre Novembre D…" at bounding box center [593, 140] width 92 height 30
click at [601, 138] on select "[PERSON_NAME] Mars [PERSON_NAME] Juin Juillet Août Septembre Octobre Novembre D…" at bounding box center [593, 140] width 92 height 30
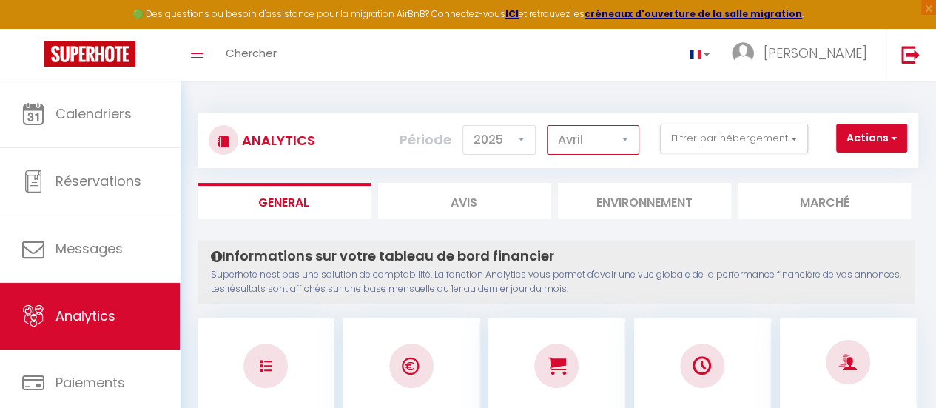
select select "3"
click at [548, 125] on select "[PERSON_NAME] Mars [PERSON_NAME] Juin Juillet Août Septembre Octobre Novembre D…" at bounding box center [593, 140] width 92 height 30
checkbox Romans "false"
checkbox Valence "false"
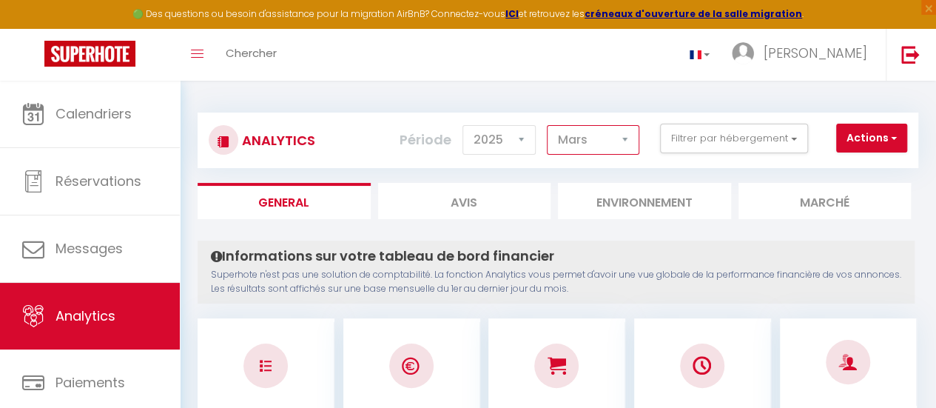
checkbox Valence "false"
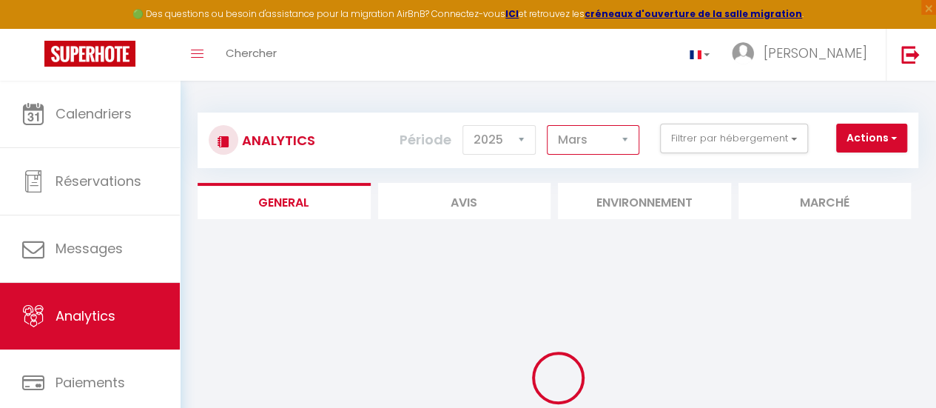
checkbox Romans "false"
checkbox Valence "false"
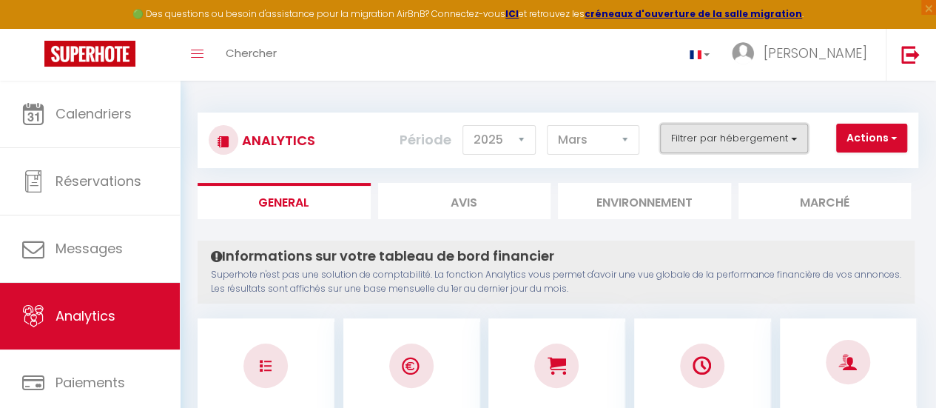
click at [684, 137] on button "Filtrer par hébergement" at bounding box center [734, 139] width 148 height 30
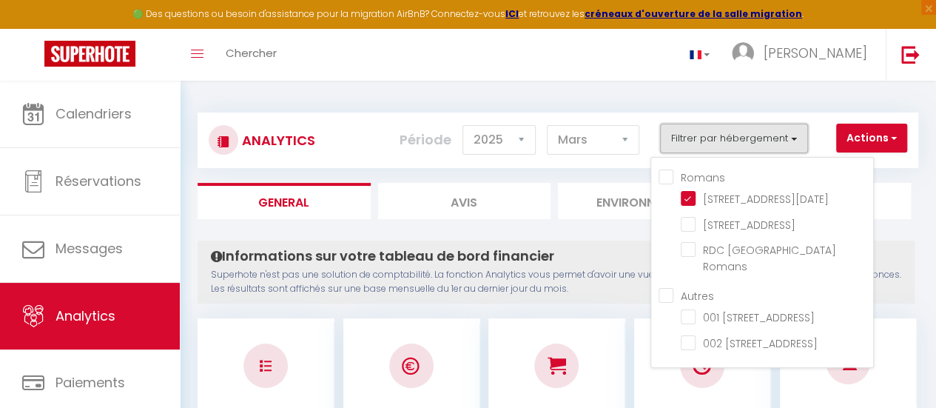
click at [684, 137] on button "Filtrer par hébergement" at bounding box center [734, 139] width 148 height 30
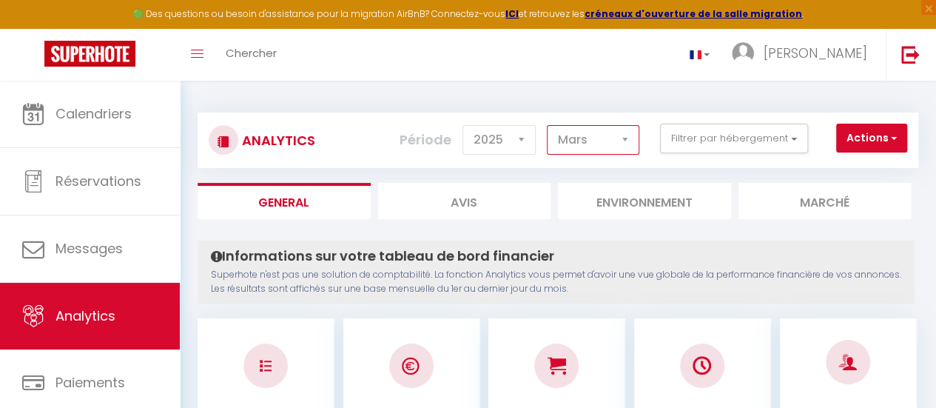
click at [609, 144] on select "[PERSON_NAME] Mars [PERSON_NAME] Juin Juillet Août Septembre Octobre Novembre D…" at bounding box center [593, 140] width 92 height 30
click at [548, 125] on select "[PERSON_NAME] Mars [PERSON_NAME] Juin Juillet Août Septembre Octobre Novembre D…" at bounding box center [593, 140] width 92 height 30
drag, startPoint x: 610, startPoint y: 129, endPoint x: 608, endPoint y: 149, distance: 19.3
click at [610, 129] on select "[PERSON_NAME] Mars [PERSON_NAME] Juin Juillet Août Septembre Octobre Novembre D…" at bounding box center [593, 140] width 92 height 30
click at [598, 139] on select "[PERSON_NAME] Mars [PERSON_NAME] Juin Juillet Août Septembre Octobre Novembre D…" at bounding box center [593, 140] width 92 height 30
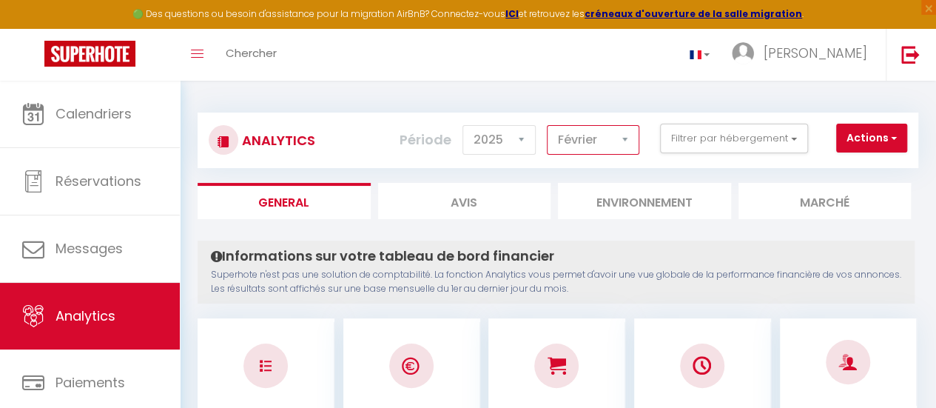
click at [548, 125] on select "[PERSON_NAME] Mars [PERSON_NAME] Juin Juillet Août Septembre Octobre Novembre D…" at bounding box center [593, 140] width 92 height 30
drag, startPoint x: 607, startPoint y: 135, endPoint x: 612, endPoint y: 163, distance: 28.0
click at [607, 135] on select "[PERSON_NAME] Mars [PERSON_NAME] Juin Juillet Août Septembre Octobre Novembre D…" at bounding box center [593, 140] width 92 height 30
click at [591, 144] on select "[PERSON_NAME] Mars [PERSON_NAME] Juin Juillet Août Septembre Octobre Novembre D…" at bounding box center [593, 140] width 92 height 30
click at [548, 125] on select "[PERSON_NAME] Mars [PERSON_NAME] Juin Juillet Août Septembre Octobre Novembre D…" at bounding box center [593, 140] width 92 height 30
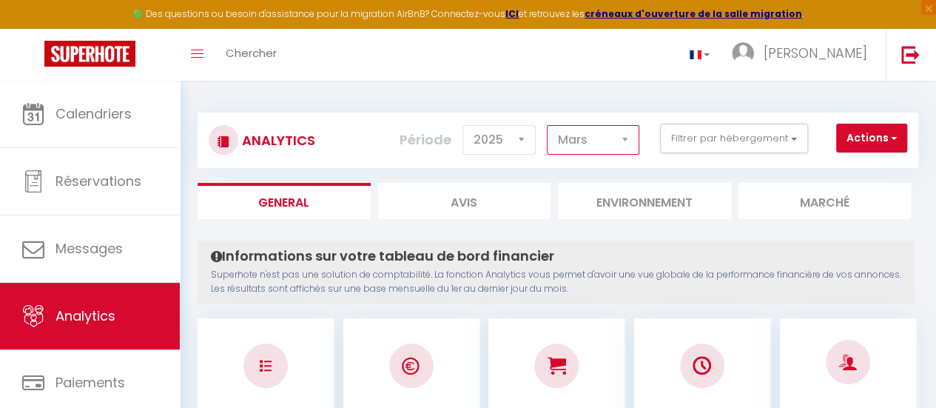
click at [588, 147] on select "[PERSON_NAME] Mars [PERSON_NAME] Juin Juillet Août Septembre Octobre Novembre D…" at bounding box center [593, 140] width 92 height 30
click at [548, 125] on select "[PERSON_NAME] Mars [PERSON_NAME] Juin Juillet Août Septembre Octobre Novembre D…" at bounding box center [593, 140] width 92 height 30
click at [588, 139] on select "[PERSON_NAME] Mars [PERSON_NAME] Juin Juillet Août Septembre Octobre Novembre D…" at bounding box center [593, 140] width 92 height 30
click at [598, 142] on select "[PERSON_NAME] Mars [PERSON_NAME] Juin Juillet Août Septembre Octobre Novembre D…" at bounding box center [593, 140] width 92 height 30
select select "5"
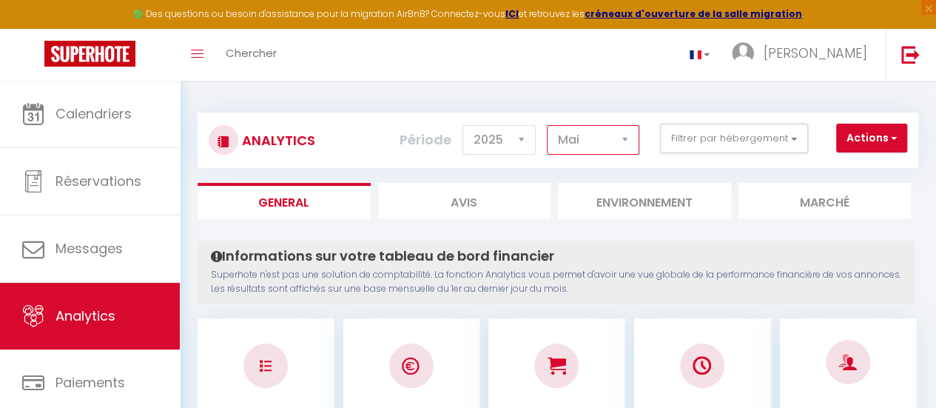
click at [548, 125] on select "[PERSON_NAME] Mars [PERSON_NAME] Juin Juillet Août Septembre Octobre Novembre D…" at bounding box center [593, 140] width 92 height 30
click at [601, 137] on select "[PERSON_NAME] Mars [PERSON_NAME] Juin Juillet Août Septembre Octobre Novembre D…" at bounding box center [593, 140] width 92 height 30
drag, startPoint x: 767, startPoint y: 92, endPoint x: 752, endPoint y: 93, distance: 14.8
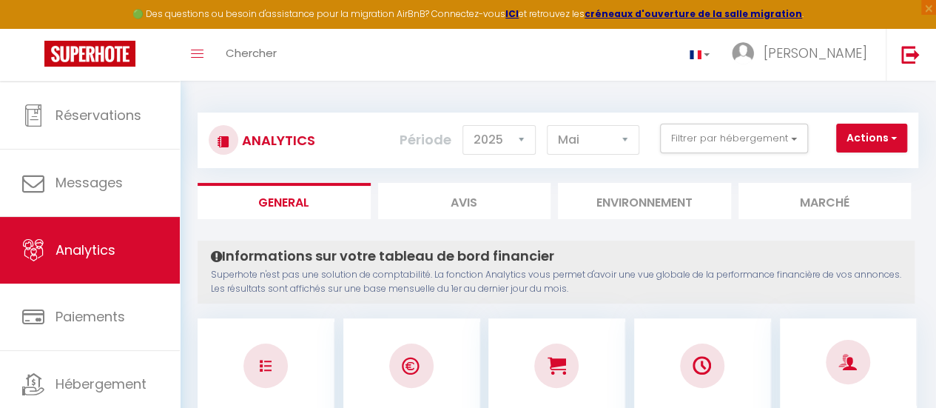
scroll to position [110, 0]
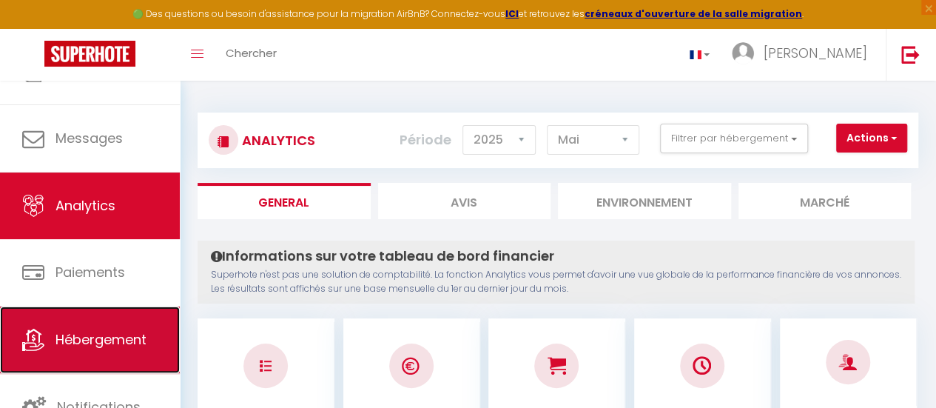
click at [107, 340] on span "Hébergement" at bounding box center [100, 339] width 91 height 18
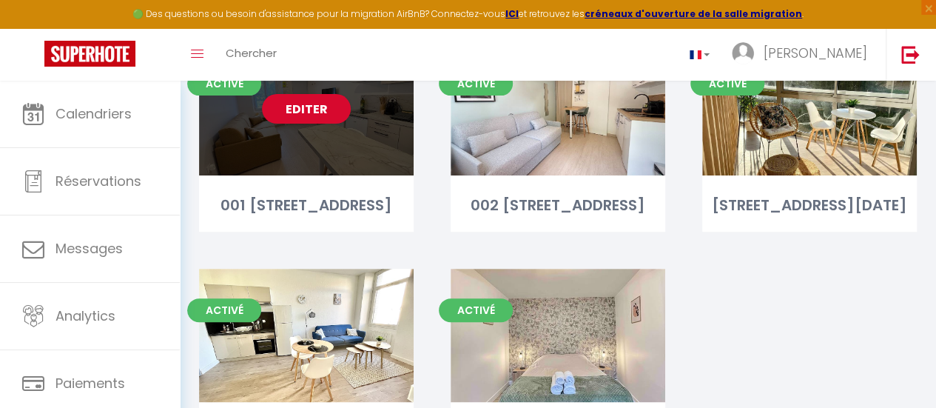
scroll to position [74, 0]
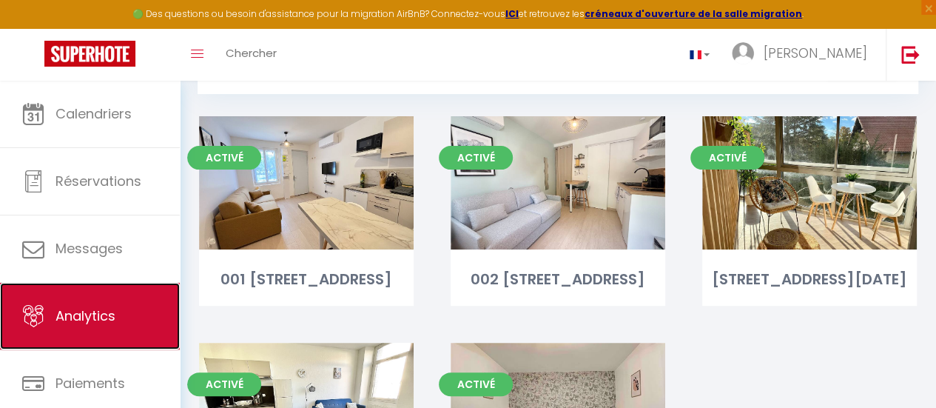
click at [110, 323] on span "Analytics" at bounding box center [85, 315] width 60 height 18
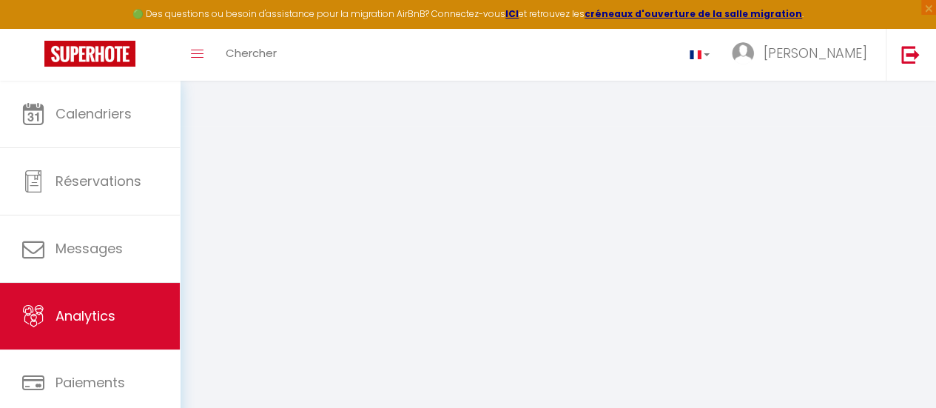
select select "2025"
select select "9"
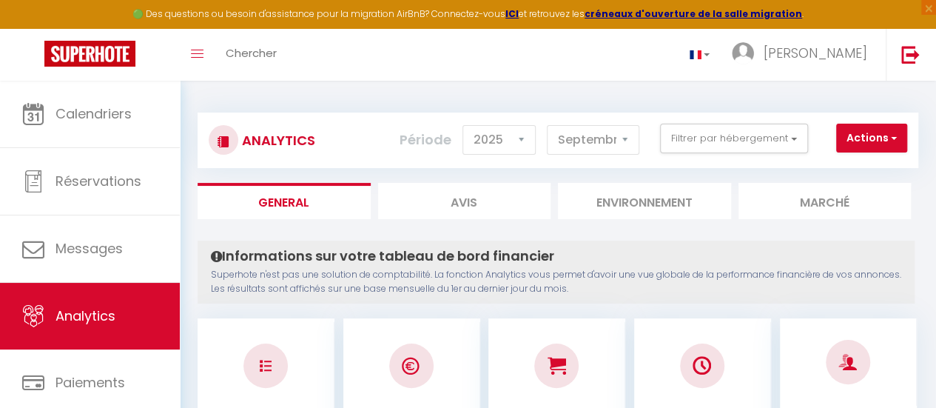
click at [493, 186] on li "Avis" at bounding box center [464, 201] width 173 height 36
select select "2025"
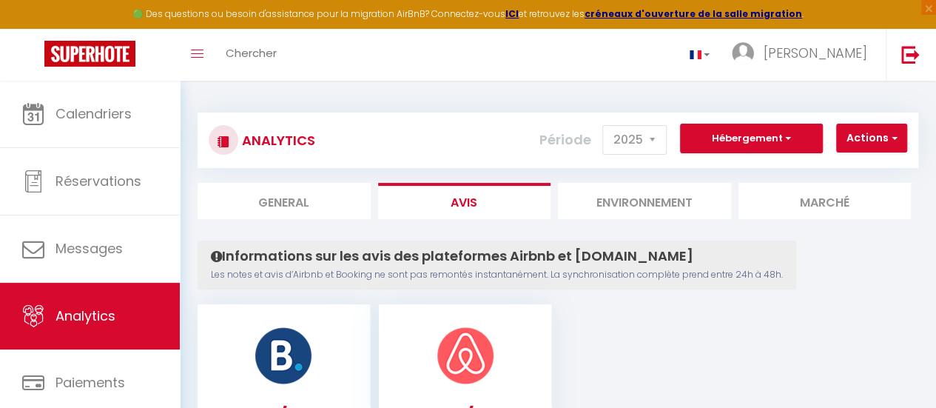
click at [657, 205] on li "Environnement" at bounding box center [644, 201] width 173 height 36
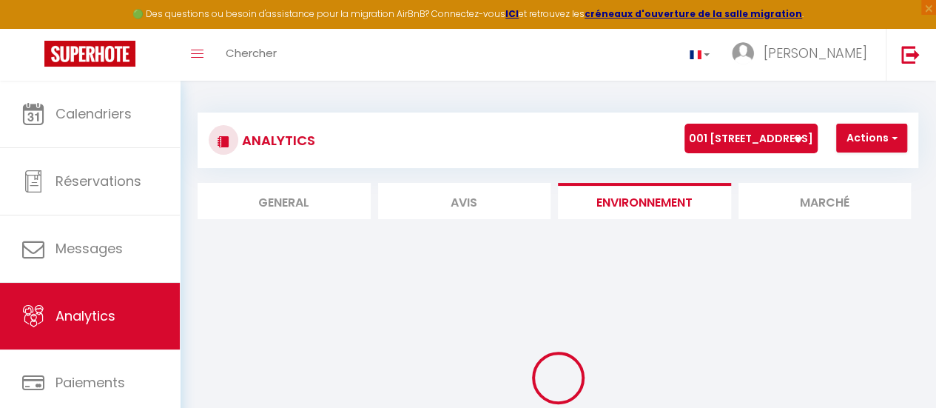
select select "66483"
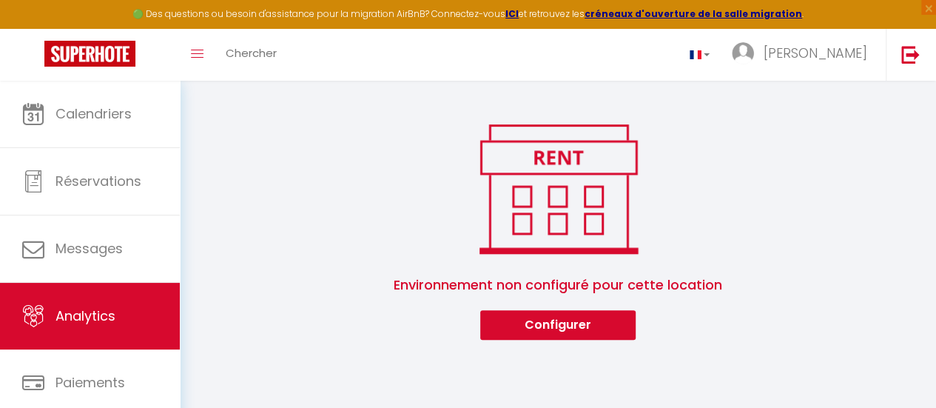
scroll to position [34, 0]
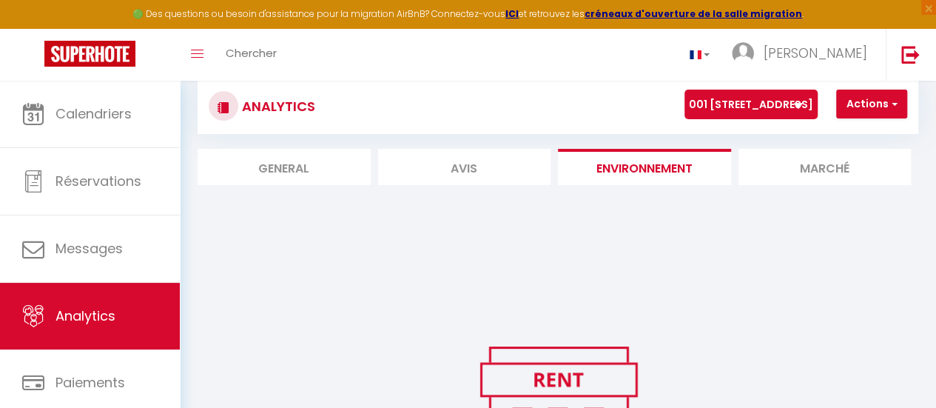
click at [796, 182] on li "Marché" at bounding box center [824, 167] width 173 height 36
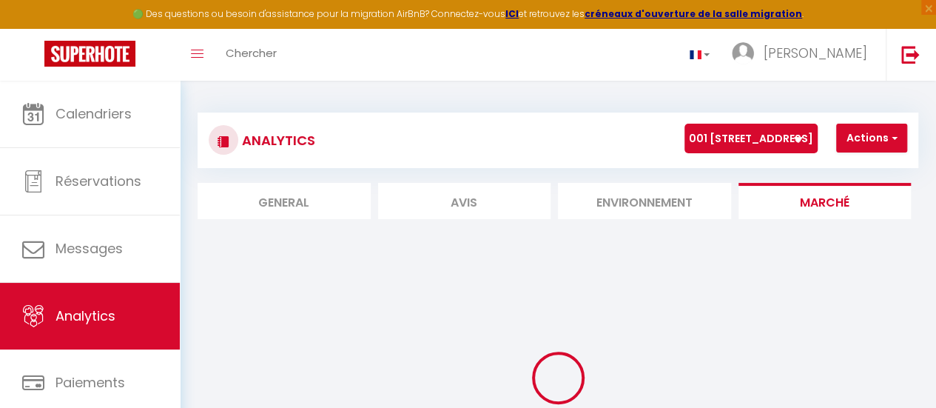
select select "66483"
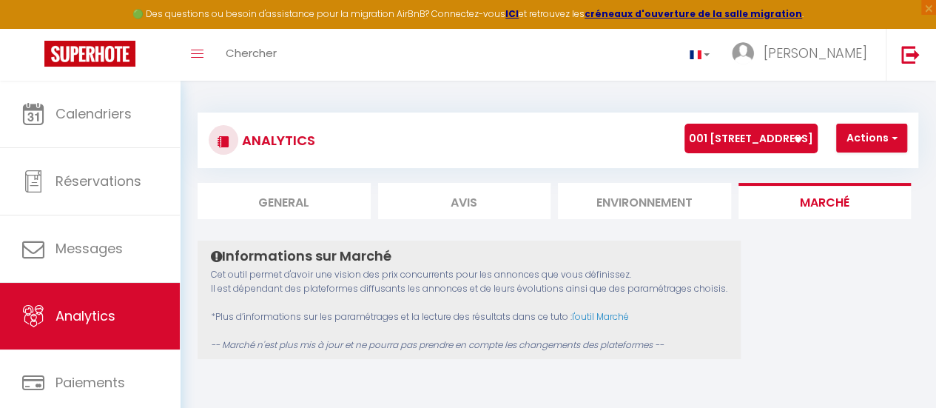
click at [342, 208] on li "General" at bounding box center [284, 201] width 173 height 36
select select "2025"
select select "9"
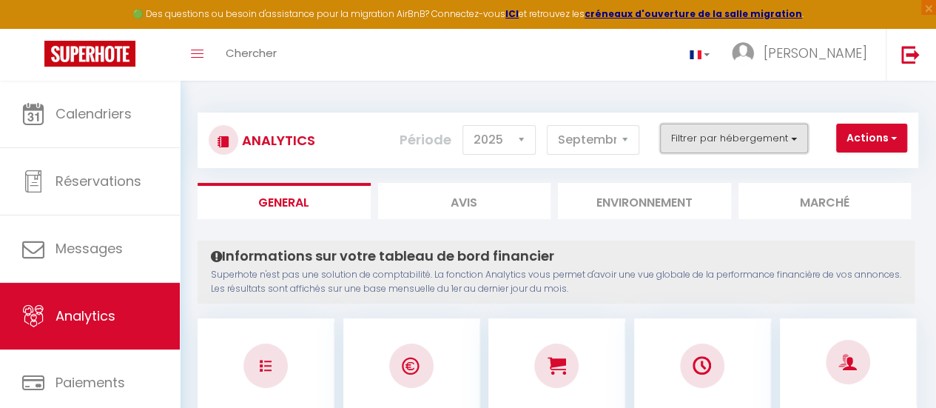
drag, startPoint x: 686, startPoint y: 141, endPoint x: 700, endPoint y: 152, distance: 17.3
click at [688, 141] on button "Filtrer par hébergement" at bounding box center [734, 139] width 148 height 30
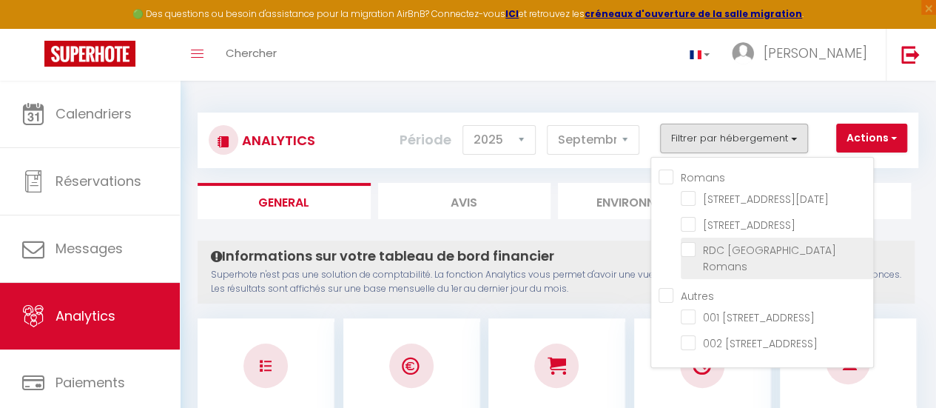
click at [695, 247] on Romans "checkbox" at bounding box center [777, 249] width 192 height 15
checkbox Romans "true"
checkbox Romans "false"
checkbox Valence "false"
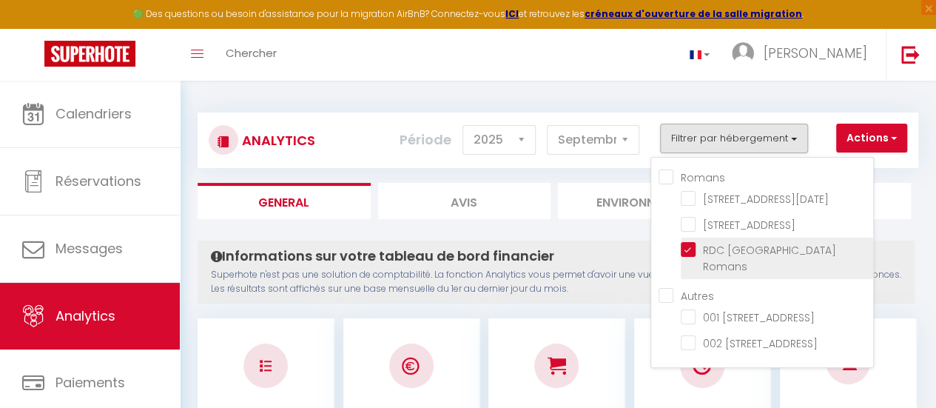
checkbox Valence "false"
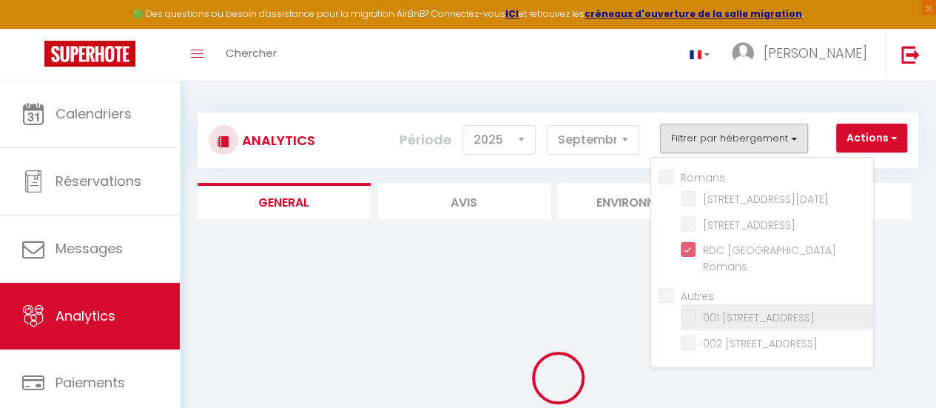
checkbox Romans "false"
checkbox Valence "false"
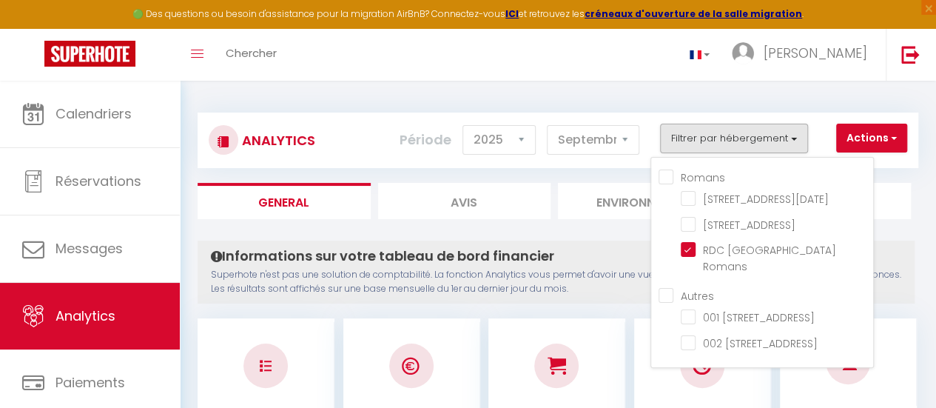
click at [549, 243] on div "Informations sur votre tableau de bord financier Superhote n'est pas une soluti…" at bounding box center [556, 271] width 717 height 63
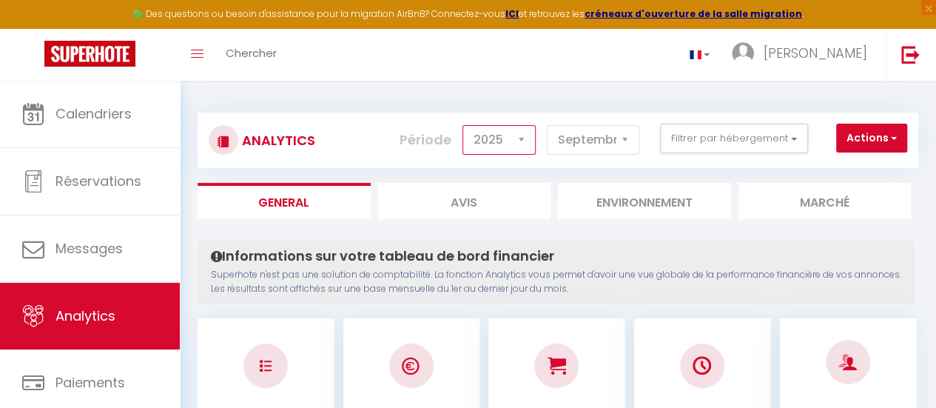
click at [497, 144] on select "2014 2015 2016 2017 2018 2019 2020 2021 2022 2023 2024 2025 2026 2027" at bounding box center [498, 140] width 73 height 30
click at [467, 125] on select "2014 2015 2016 2017 2018 2019 2020 2021 2022 2023 2024 2025 2026 2027" at bounding box center [498, 140] width 73 height 30
drag, startPoint x: 504, startPoint y: 141, endPoint x: 504, endPoint y: 149, distance: 8.1
click at [504, 141] on select "2014 2015 2016 2017 2018 2019 2020 2021 2022 2023 2024 2025 2026 2027" at bounding box center [498, 140] width 73 height 30
click at [467, 125] on select "2014 2015 2016 2017 2018 2019 2020 2021 2022 2023 2024 2025 2026 2027" at bounding box center [498, 140] width 73 height 30
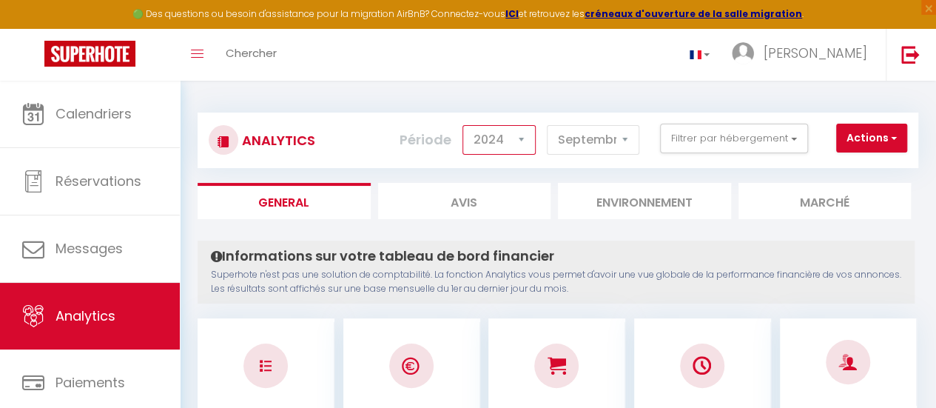
drag, startPoint x: 512, startPoint y: 141, endPoint x: 513, endPoint y: 150, distance: 9.0
click at [512, 141] on select "2014 2015 2016 2017 2018 2019 2020 2021 2022 2023 2024 2025 2026 2027" at bounding box center [498, 140] width 73 height 30
click at [467, 125] on select "2014 2015 2016 2017 2018 2019 2020 2021 2022 2023 2024 2025 2026 2027" at bounding box center [498, 140] width 73 height 30
click at [496, 139] on select "2014 2015 2016 2017 2018 2019 2020 2021 2022 2023 2024 2025 2026 2027" at bounding box center [498, 140] width 73 height 30
click at [467, 125] on select "2014 2015 2016 2017 2018 2019 2020 2021 2022 2023 2024 2025 2026 2027" at bounding box center [498, 140] width 73 height 30
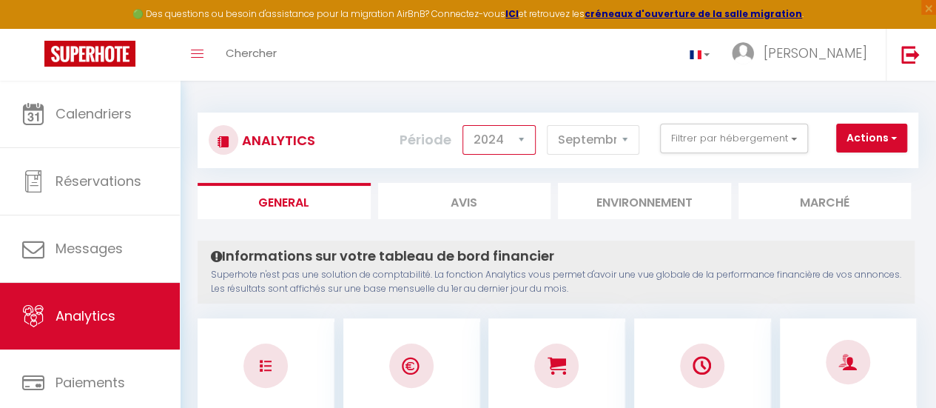
click at [499, 144] on select "2014 2015 2016 2017 2018 2019 2020 2021 2022 2023 2024 2025 2026 2027" at bounding box center [498, 140] width 73 height 30
click at [467, 125] on select "2014 2015 2016 2017 2018 2019 2020 2021 2022 2023 2024 2025 2026 2027" at bounding box center [498, 140] width 73 height 30
drag, startPoint x: 502, startPoint y: 134, endPoint x: 512, endPoint y: 153, distance: 21.5
click at [502, 134] on select "2014 2015 2016 2017 2018 2019 2020 2021 2022 2023 2024 2025 2026 2027" at bounding box center [498, 140] width 73 height 30
click at [631, 286] on p "Superhote n'est pas une solution de comptabilité. La fonction Analytics vous pe…" at bounding box center [556, 282] width 690 height 28
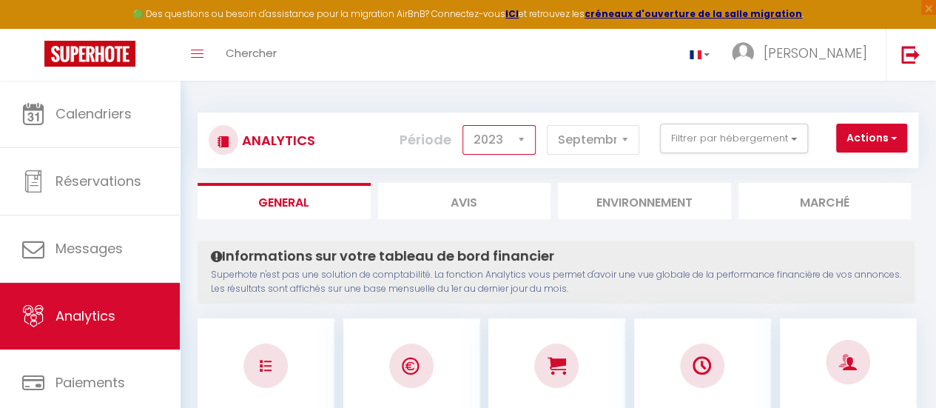
drag, startPoint x: 522, startPoint y: 141, endPoint x: 520, endPoint y: 153, distance: 12.7
click at [522, 141] on select "2014 2015 2016 2017 2018 2019 2020 2021 2022 2023 2024 2025 2026 2027" at bounding box center [498, 140] width 73 height 30
click at [467, 125] on select "2014 2015 2016 2017 2018 2019 2020 2021 2022 2023 2024 2025 2026 2027" at bounding box center [498, 140] width 73 height 30
click at [514, 133] on select "2014 2015 2016 2017 2018 2019 2020 2021 2022 2023 2024 2025 2026 2027" at bounding box center [498, 140] width 73 height 30
click at [467, 125] on select "2014 2015 2016 2017 2018 2019 2020 2021 2022 2023 2024 2025 2026 2027" at bounding box center [498, 140] width 73 height 30
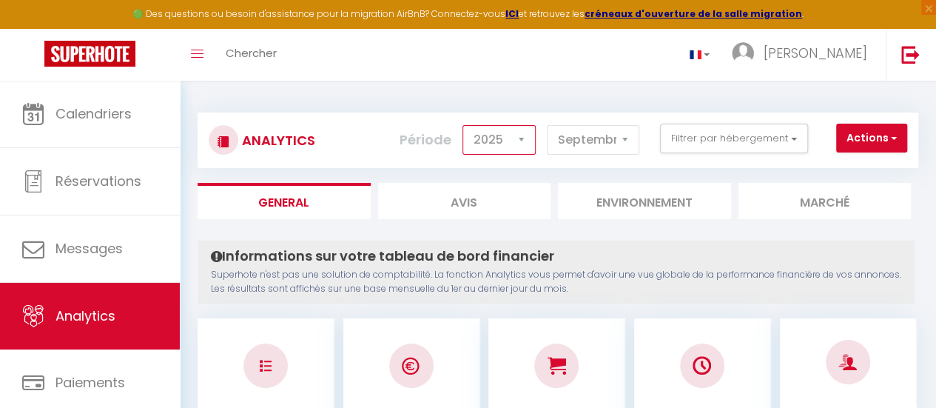
click at [502, 137] on select "2014 2015 2016 2017 2018 2019 2020 2021 2022 2023 2024 2025 2026 2027" at bounding box center [498, 140] width 73 height 30
select select "2024"
click at [467, 125] on select "2014 2015 2016 2017 2018 2019 2020 2021 2022 2023 2024 2025 2026 2027" at bounding box center [498, 140] width 73 height 30
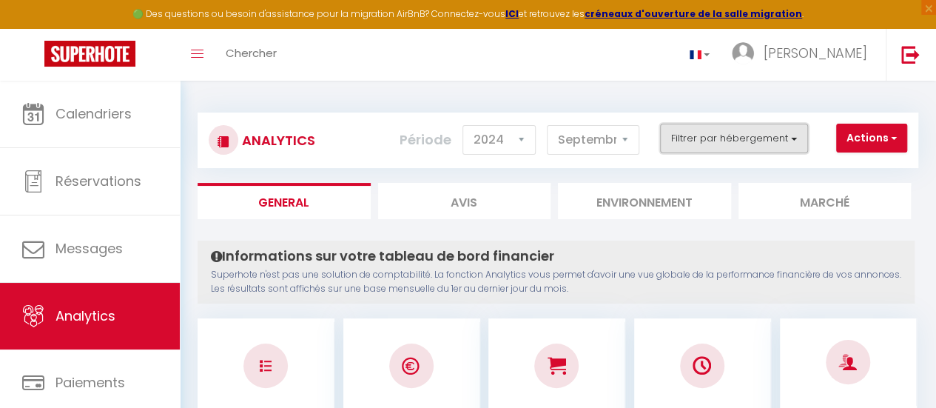
click at [692, 147] on button "Filtrer par hébergement" at bounding box center [734, 139] width 148 height 30
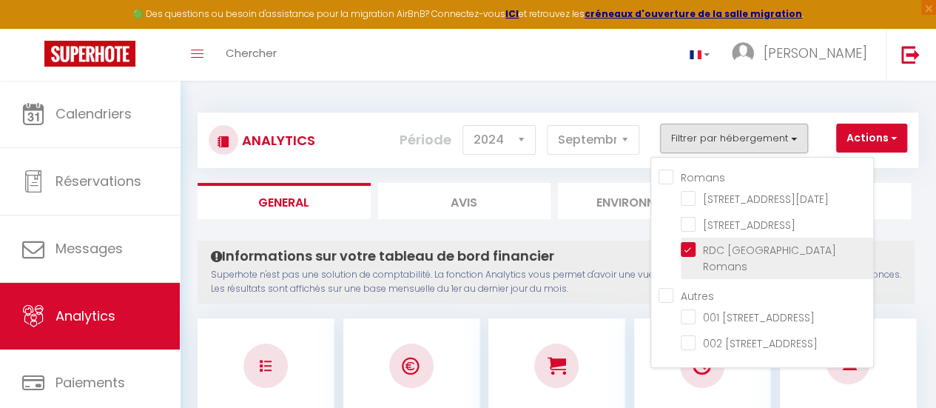
click at [686, 245] on Romans "checkbox" at bounding box center [777, 249] width 192 height 15
checkbox Romans "false"
checkbox Valence "false"
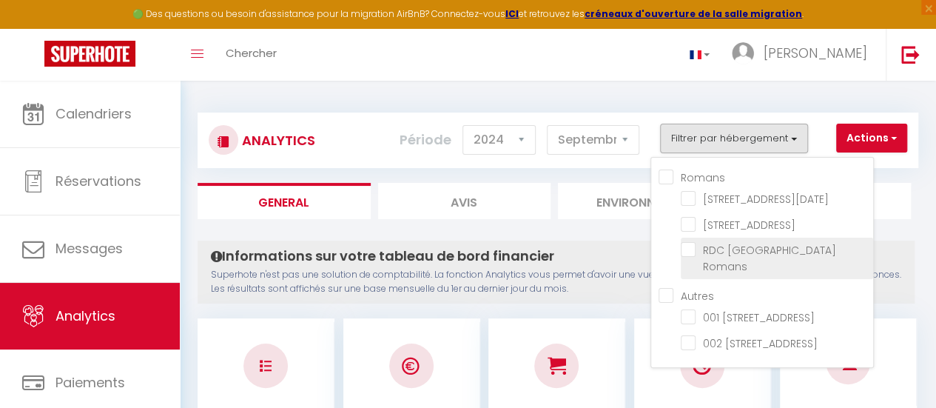
checkbox Valence "false"
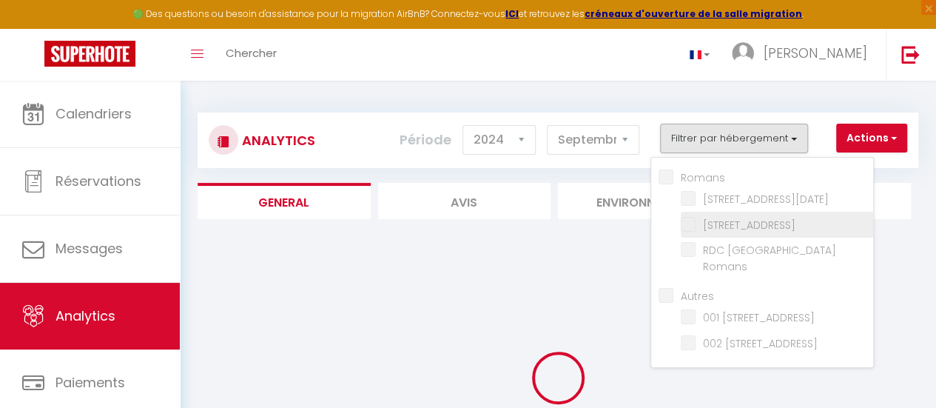
checkbox Romans "false"
checkbox Valence "false"
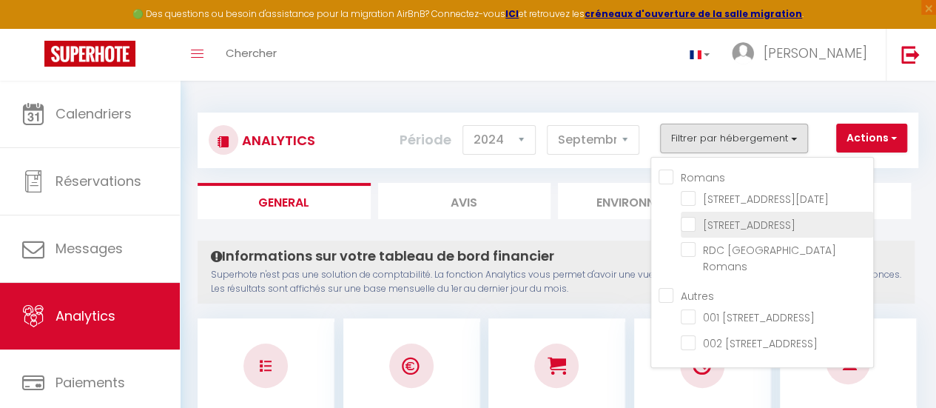
click at [689, 224] on Romans "checkbox" at bounding box center [777, 223] width 192 height 15
checkbox Romans "true"
checkbox Romans "false"
checkbox Valence "false"
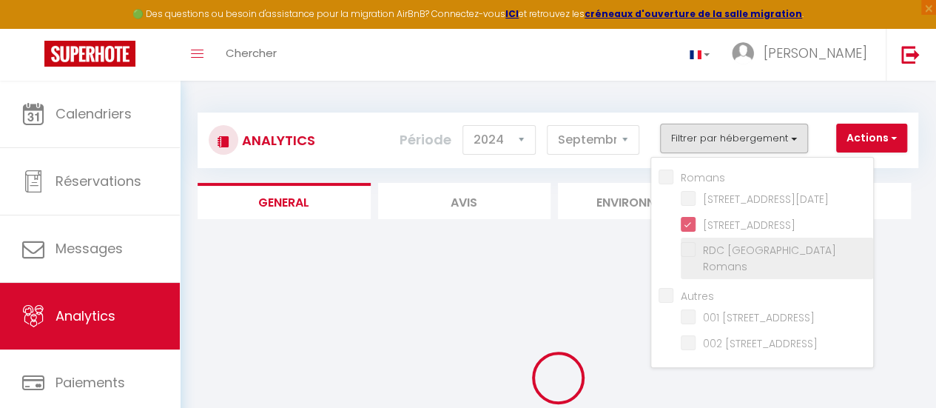
checkbox Romans "false"
checkbox Valence "false"
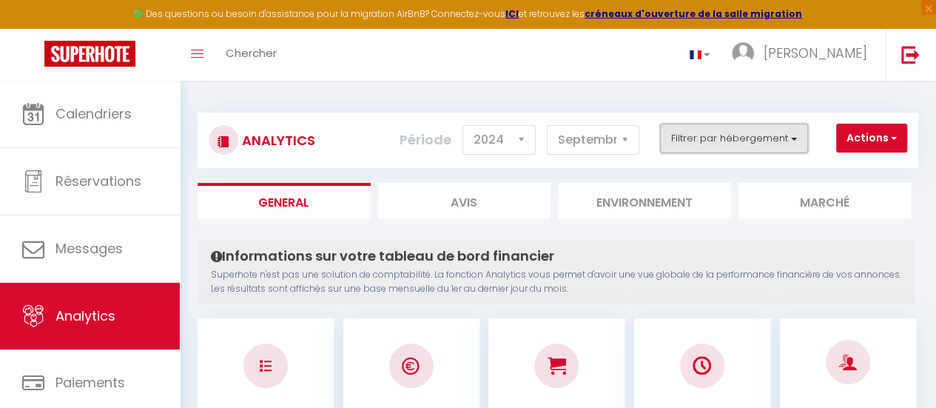
click at [694, 140] on button "Filtrer par hébergement" at bounding box center [734, 139] width 148 height 30
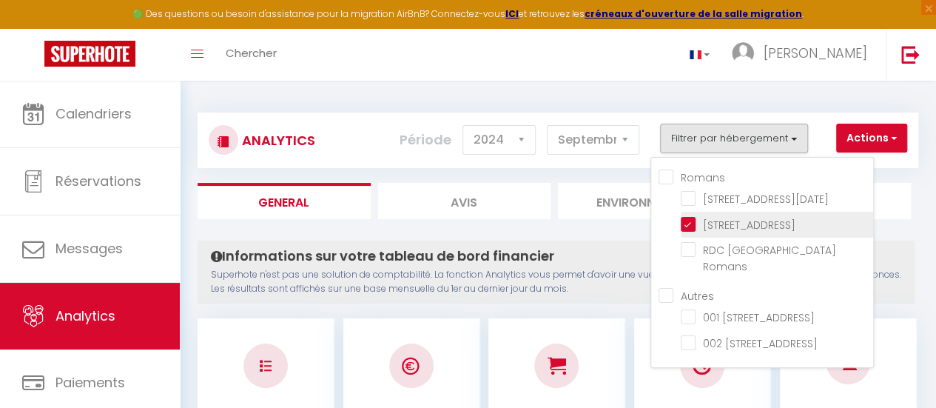
click at [688, 219] on Romans "checkbox" at bounding box center [777, 223] width 192 height 15
checkbox Romans "false"
checkbox Valence "false"
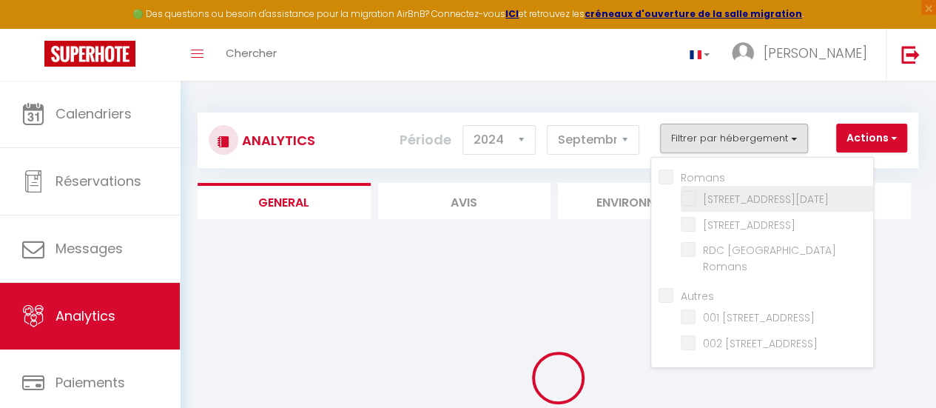
checkbox Romans "false"
checkbox Valence "false"
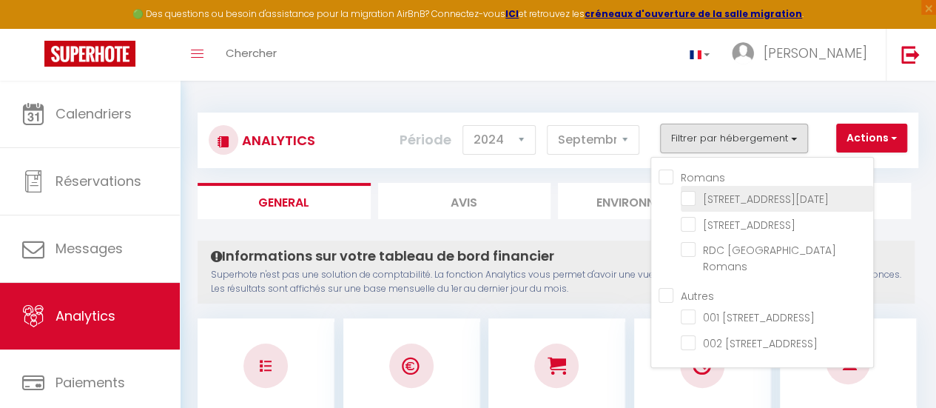
click at [691, 198] on Romans "checkbox" at bounding box center [777, 197] width 192 height 15
checkbox Romans "true"
checkbox Valence "false"
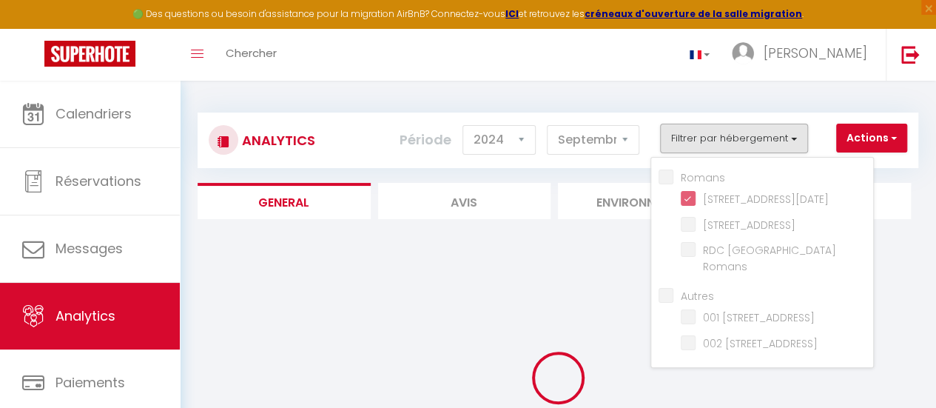
checkbox Valence "false"
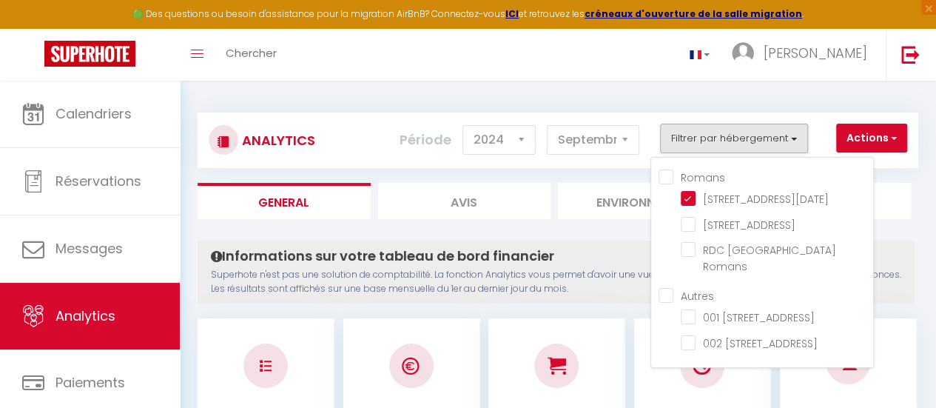
click at [626, 245] on div "Informations sur votre tableau de bord financier Superhote n'est pas une soluti…" at bounding box center [556, 271] width 717 height 63
